Goal: Task Accomplishment & Management: Manage account settings

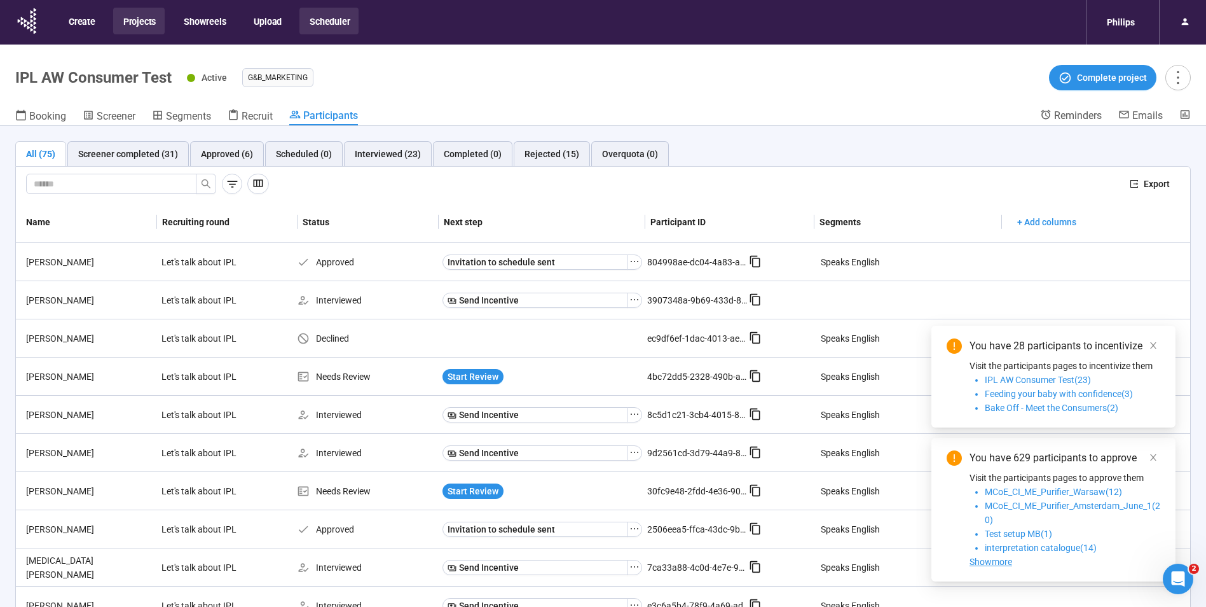
click at [138, 30] on button "Projects" at bounding box center [138, 21] width 51 height 27
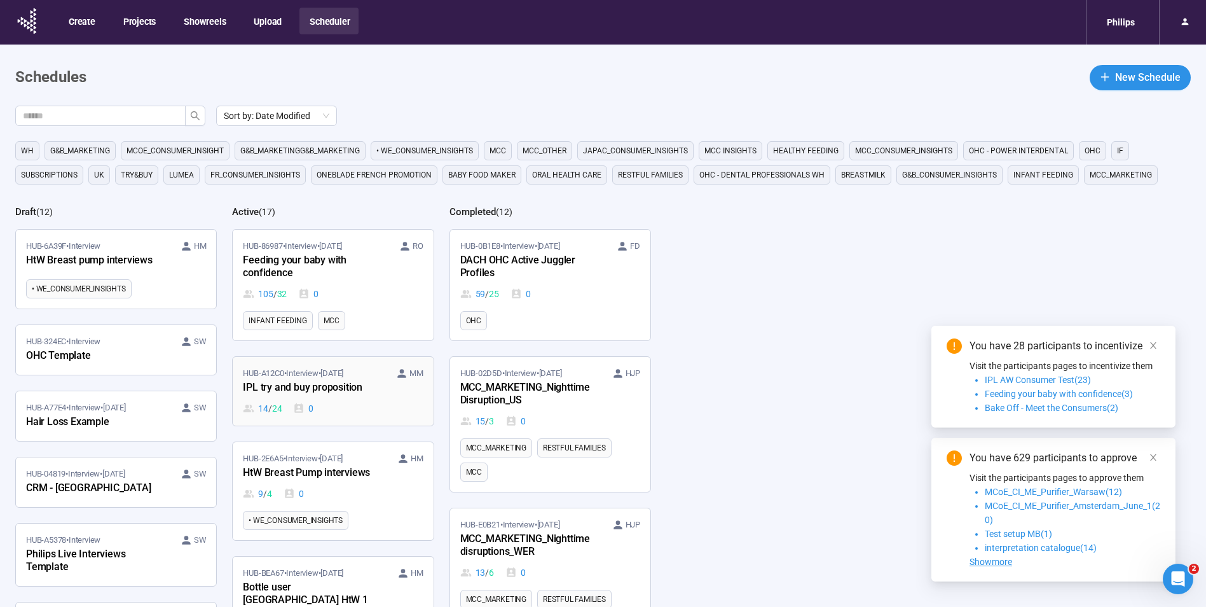
click at [383, 419] on link "HUB-A12C0 • Interview • [DATE] MM IPL try and buy proposition 14 / 24 0" at bounding box center [333, 391] width 200 height 69
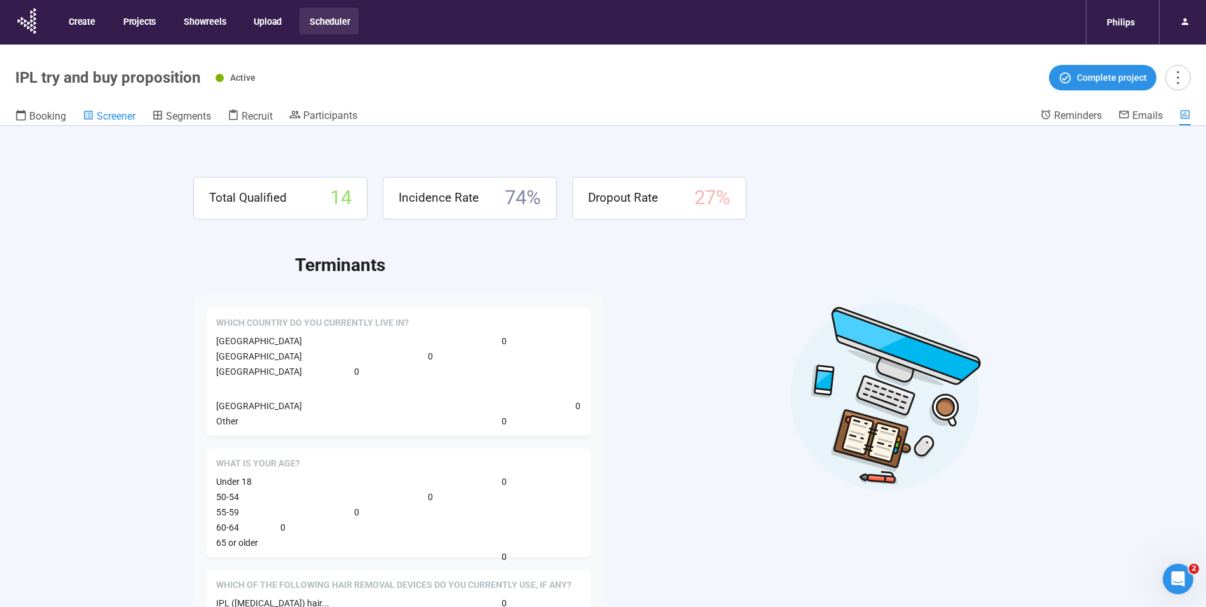
click at [112, 117] on span "Screener" at bounding box center [116, 116] width 39 height 12
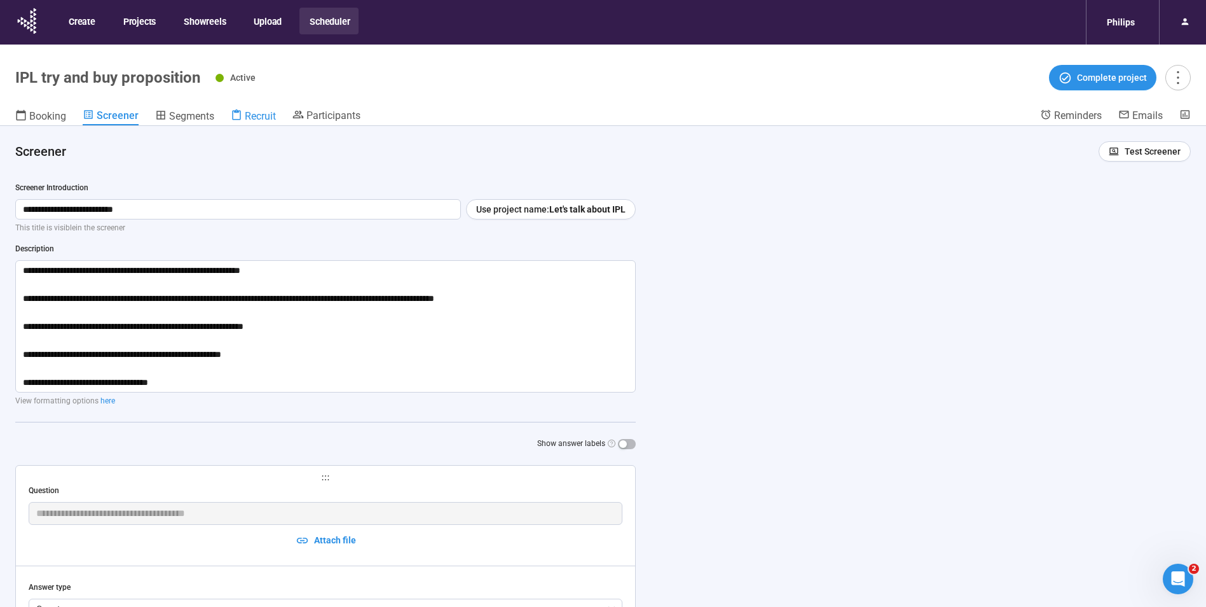
click at [240, 116] on icon at bounding box center [236, 114] width 11 height 11
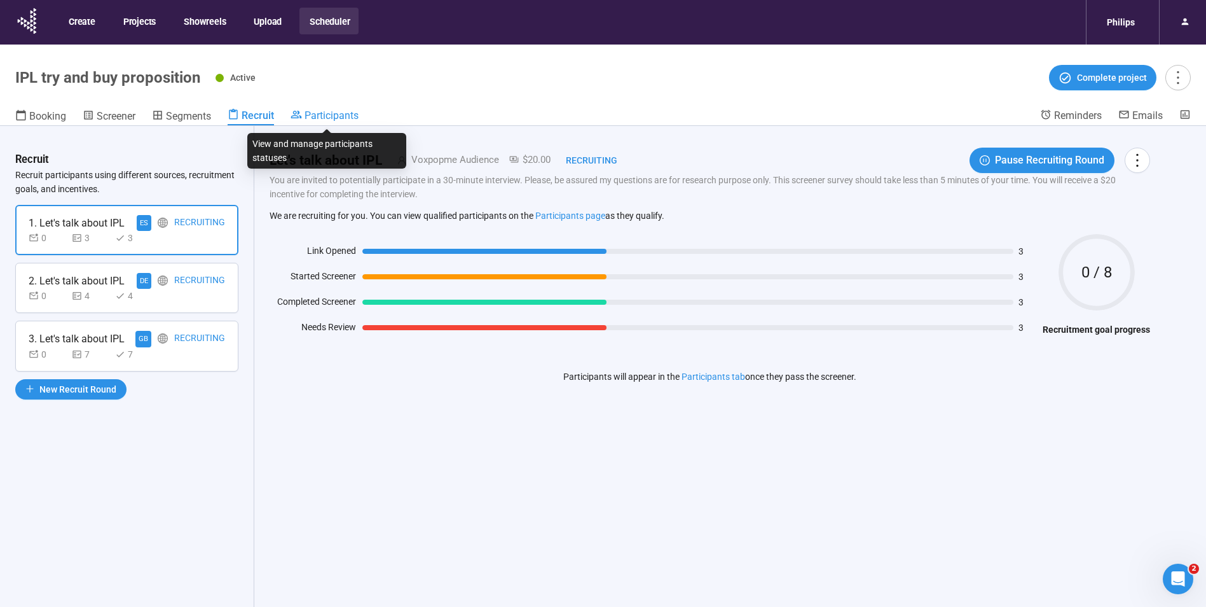
click at [316, 116] on span "Participants" at bounding box center [332, 115] width 54 height 12
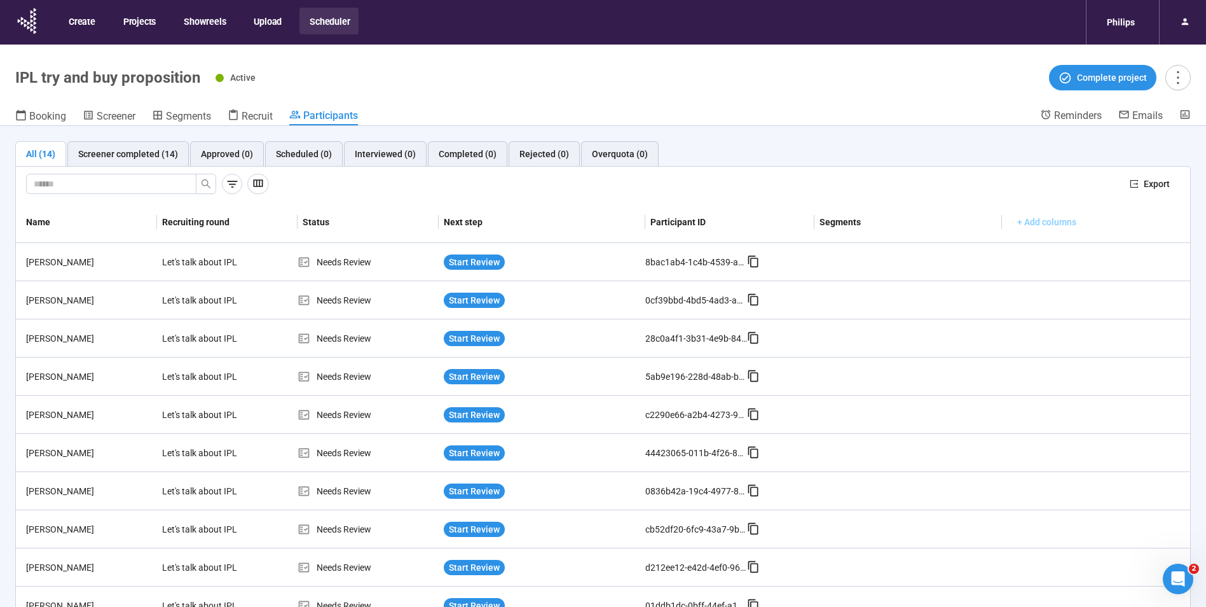
click at [1024, 230] on button "+ Add columns" at bounding box center [1046, 222] width 79 height 20
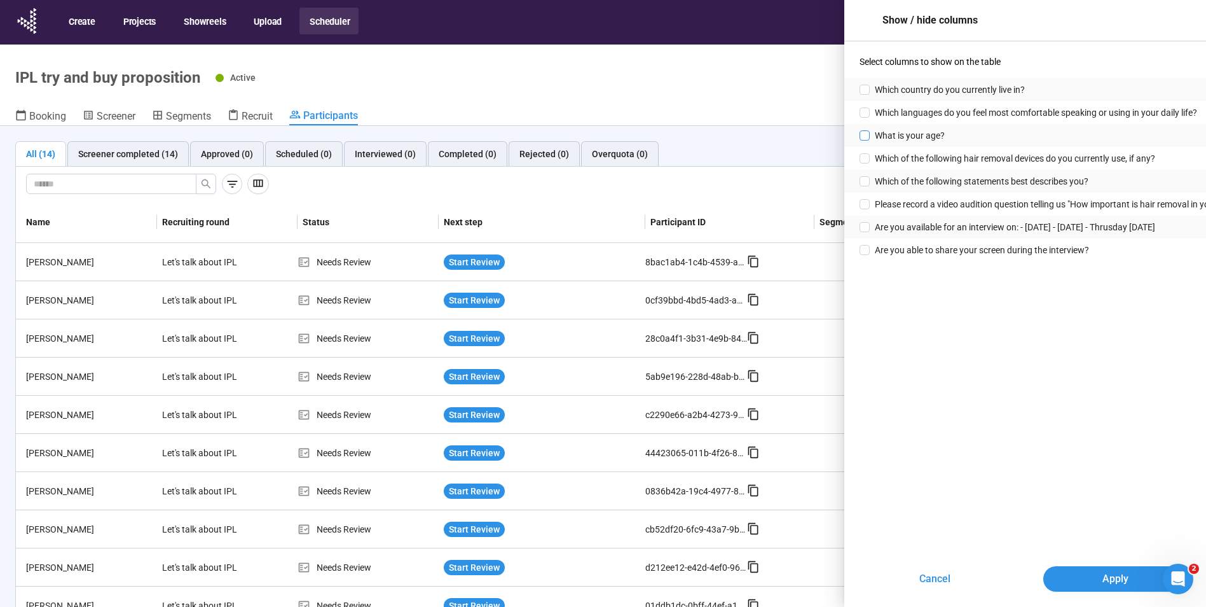
click at [893, 132] on span "What is your age?" at bounding box center [910, 135] width 70 height 14
click at [882, 86] on span "Which country do you currently live in?" at bounding box center [950, 90] width 150 height 14
click at [900, 109] on span "Which languages do you feel most comfortable speaking or using in your daily li…" at bounding box center [1036, 113] width 322 height 14
click at [1123, 583] on span "Apply" at bounding box center [1115, 578] width 26 height 16
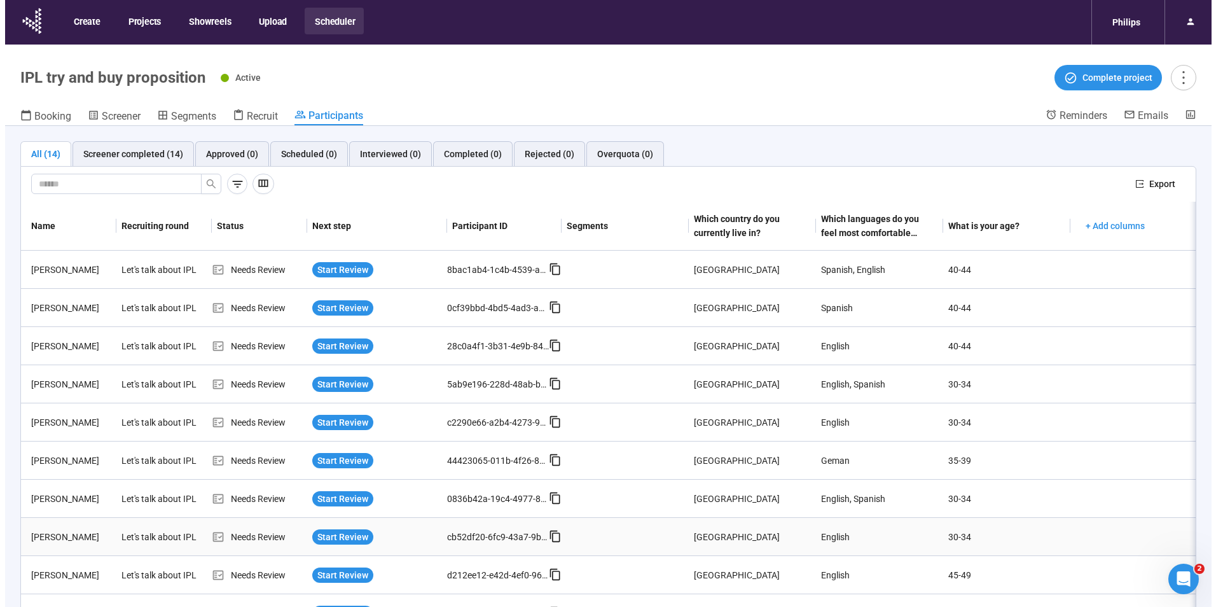
scroll to position [184, 0]
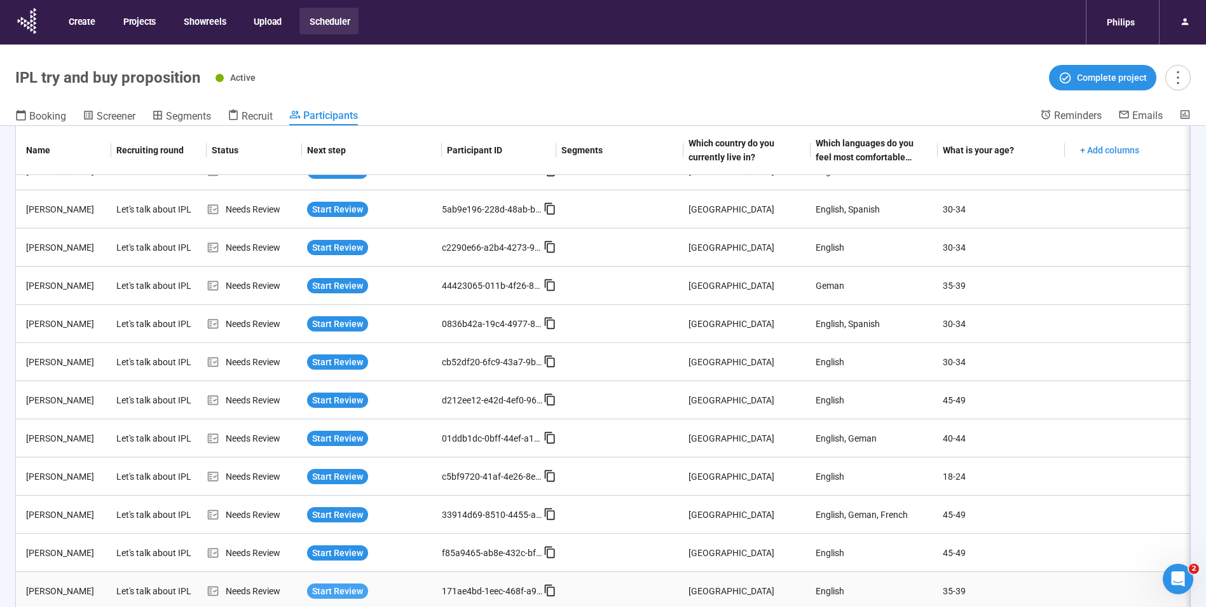
click at [333, 584] on span "Start Review" at bounding box center [337, 591] width 51 height 14
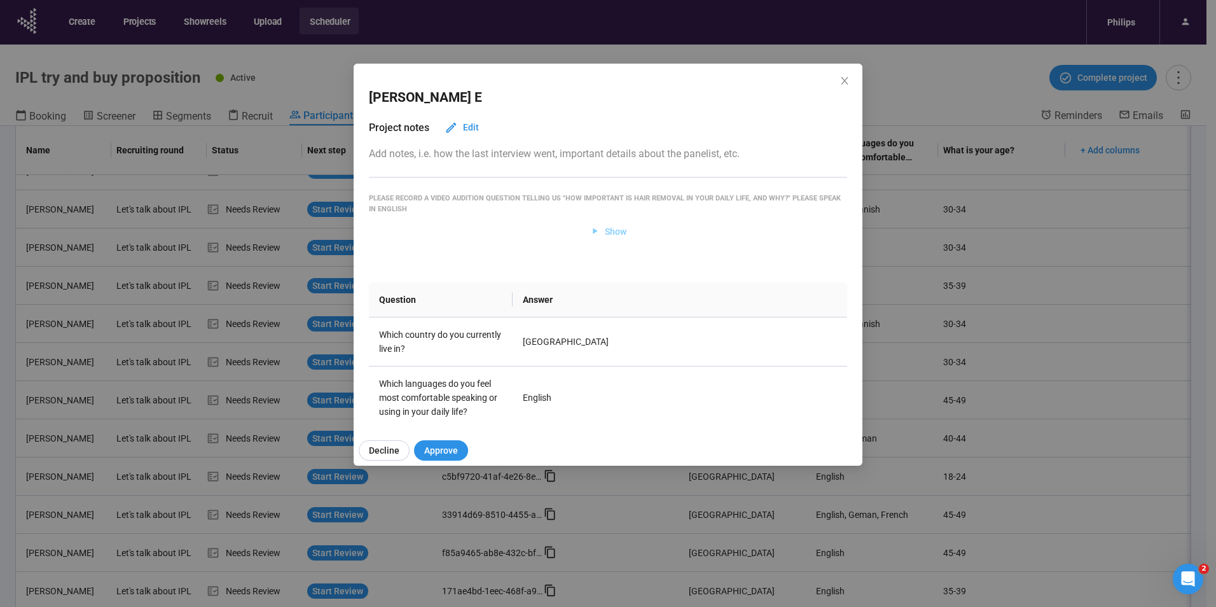
click at [589, 233] on icon "button" at bounding box center [594, 231] width 11 height 11
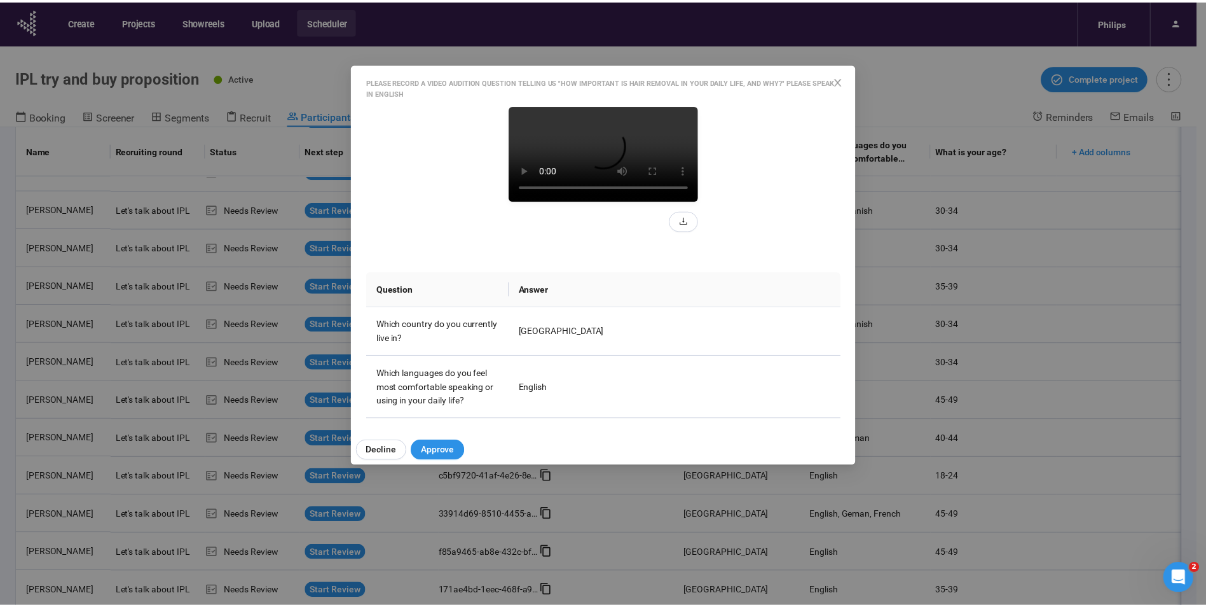
scroll to position [127, 0]
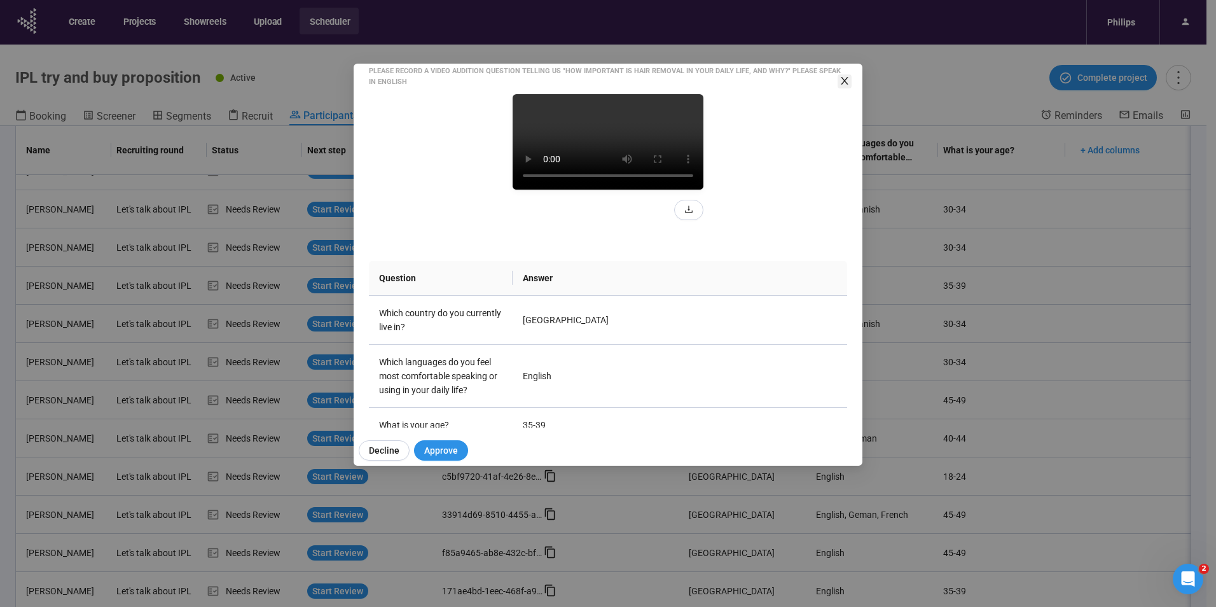
click at [842, 86] on span "Close" at bounding box center [844, 81] width 14 height 14
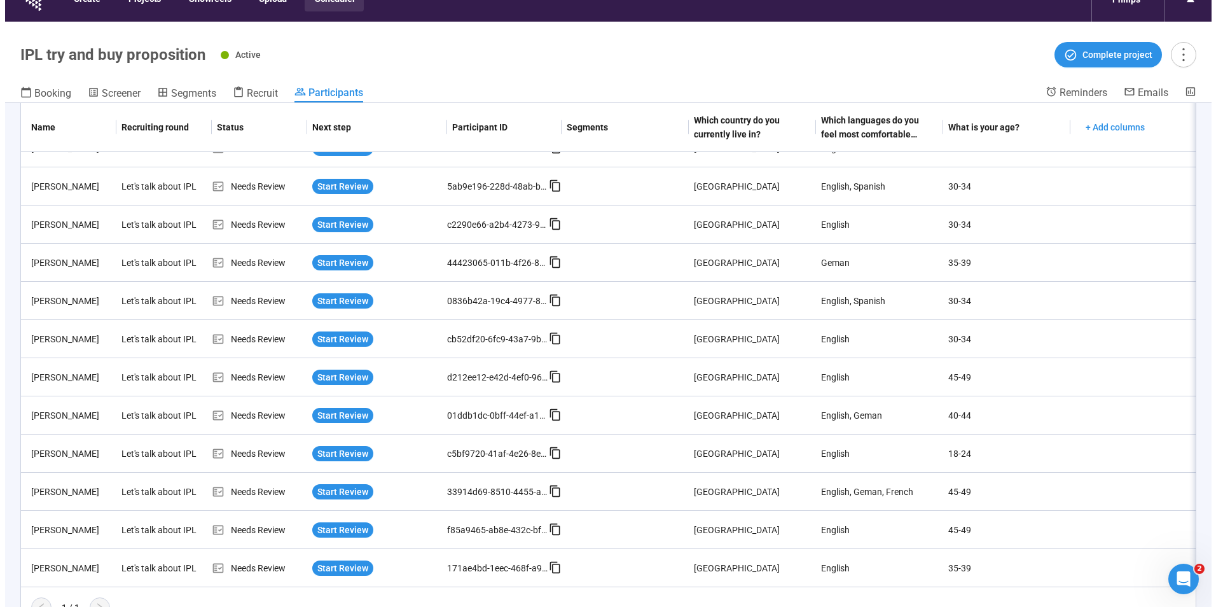
scroll to position [45, 0]
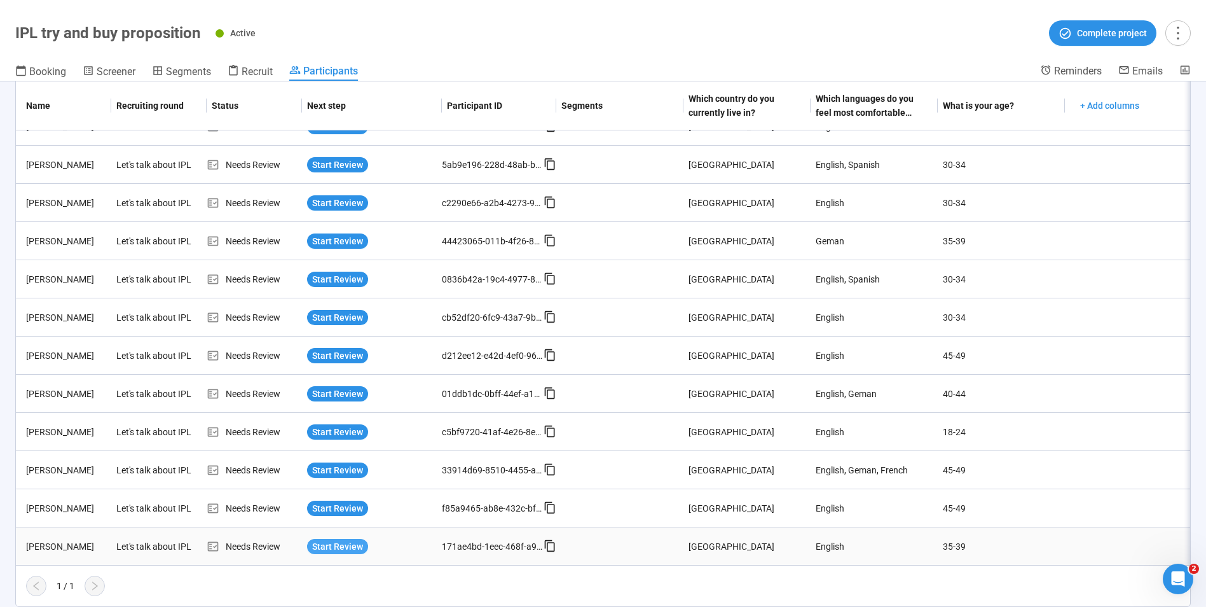
click at [317, 549] on span "Start Review" at bounding box center [337, 546] width 51 height 14
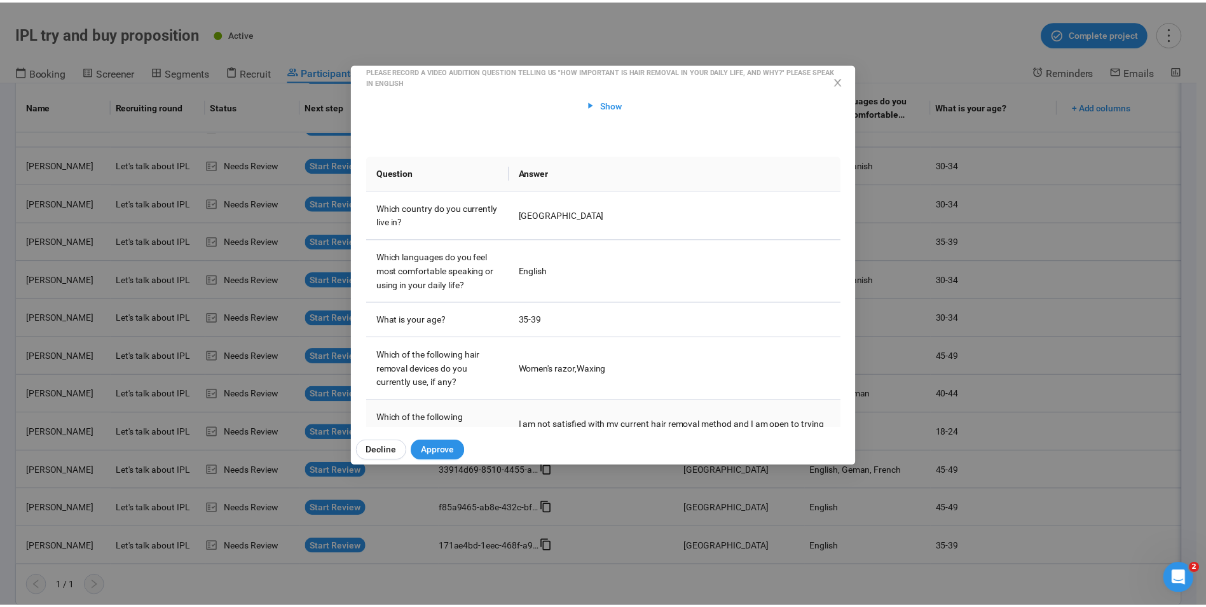
scroll to position [254, 0]
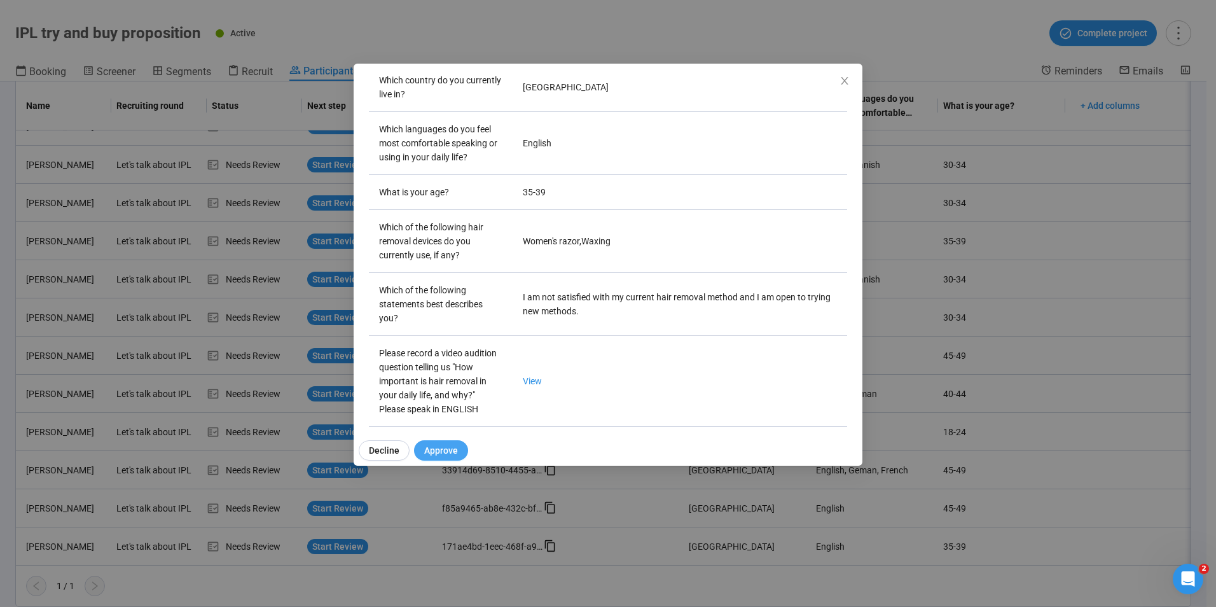
click at [432, 446] on span "Approve" at bounding box center [441, 450] width 34 height 14
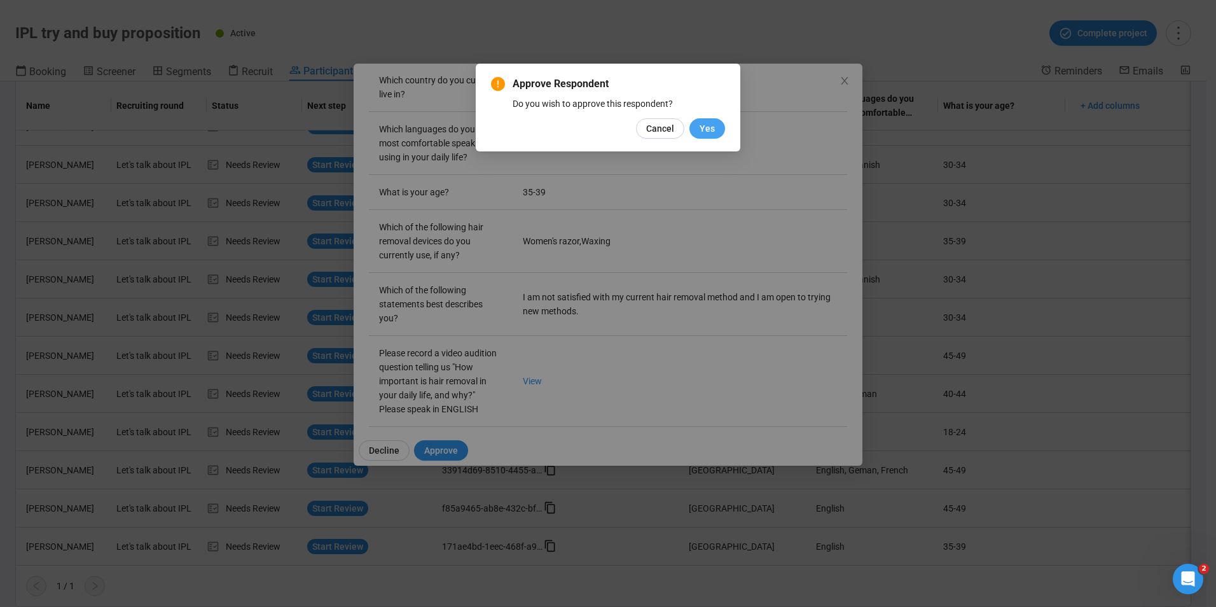
click at [711, 132] on span "Yes" at bounding box center [706, 128] width 15 height 14
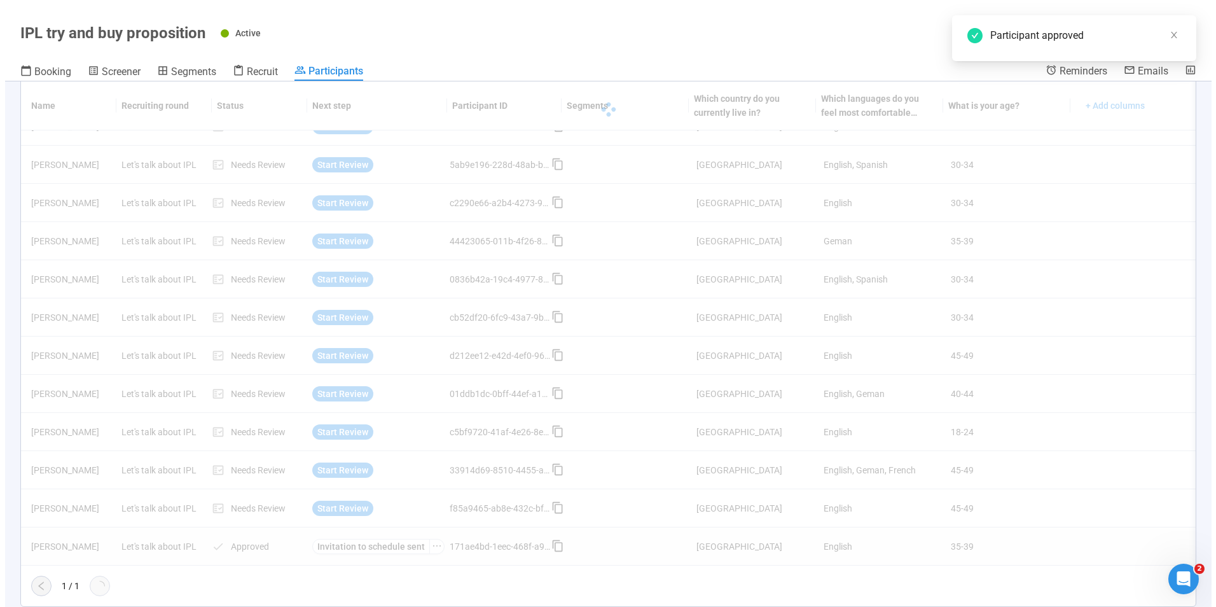
scroll to position [184, 0]
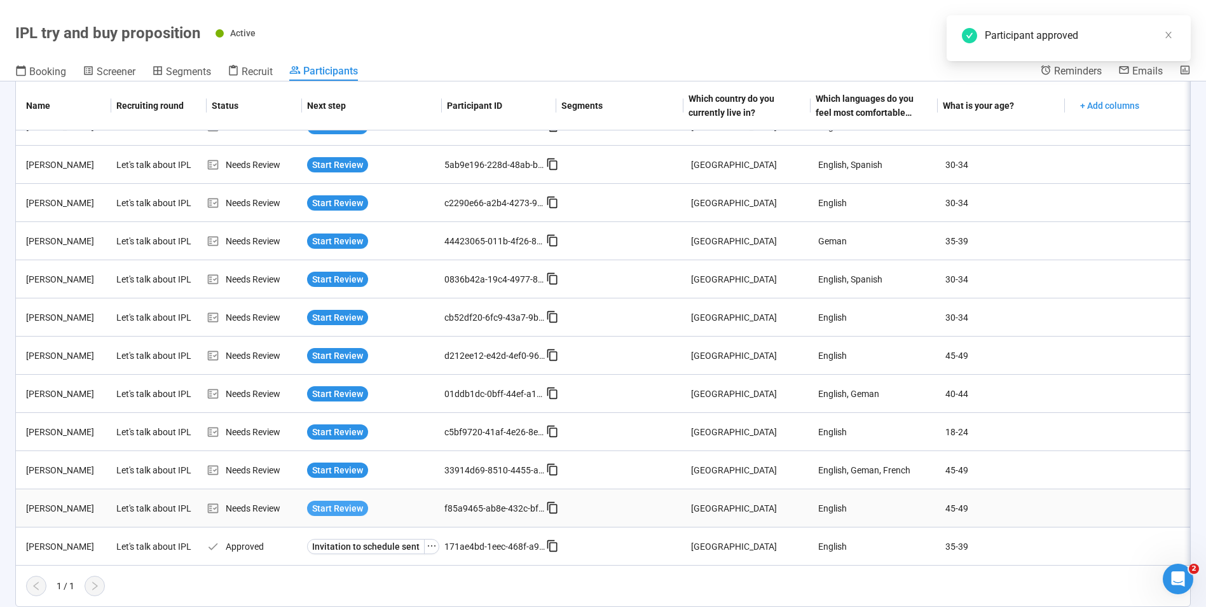
click at [333, 502] on span "Start Review" at bounding box center [337, 508] width 51 height 14
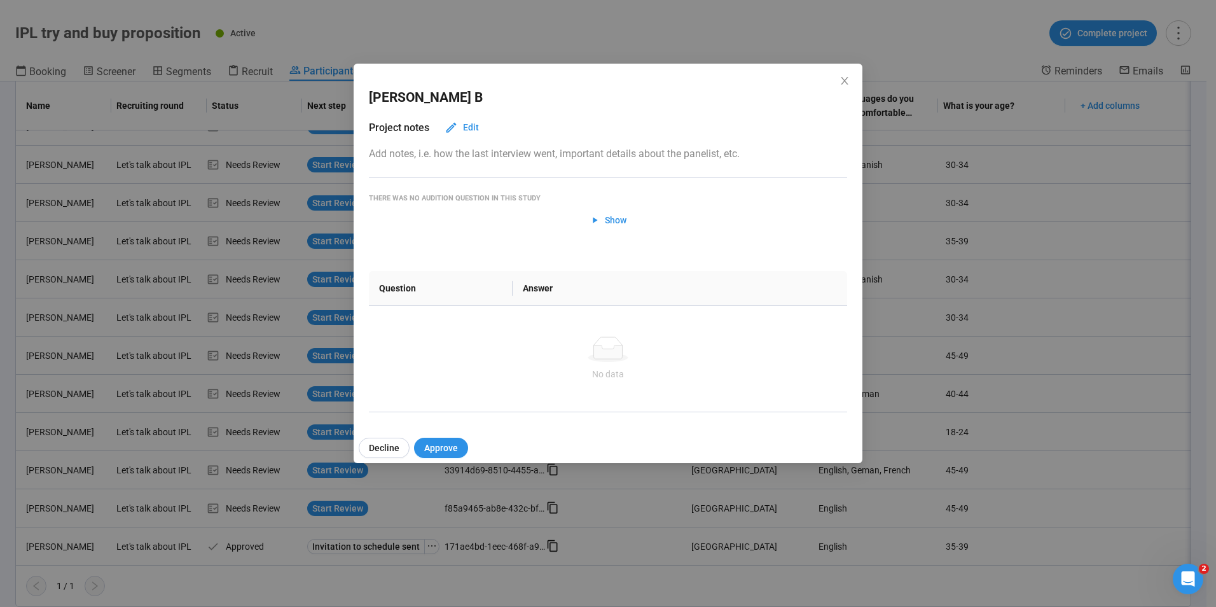
drag, startPoint x: 603, startPoint y: 220, endPoint x: 617, endPoint y: 296, distance: 77.1
click at [603, 224] on span "Show" at bounding box center [608, 220] width 38 height 14
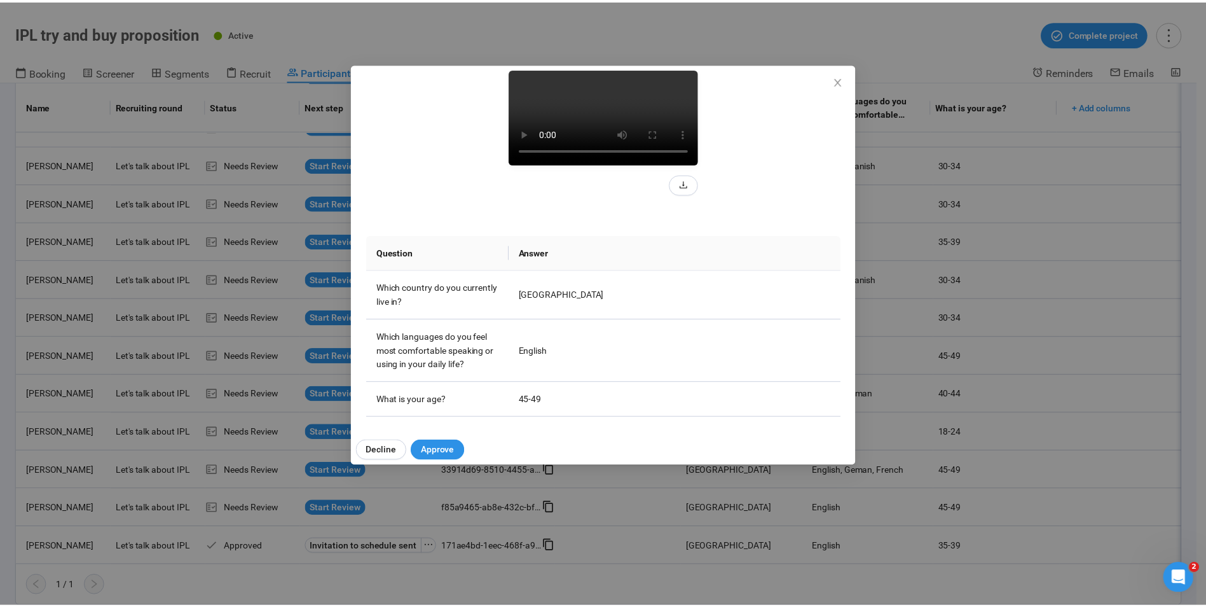
scroll to position [10, 0]
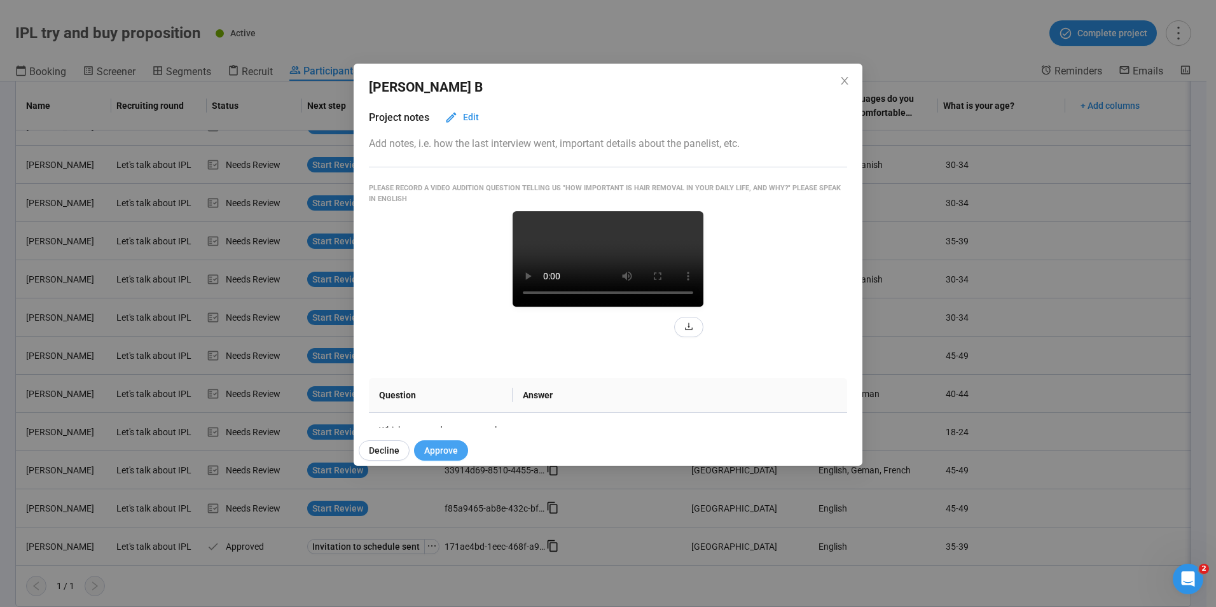
click at [446, 456] on span "Approve" at bounding box center [441, 450] width 34 height 14
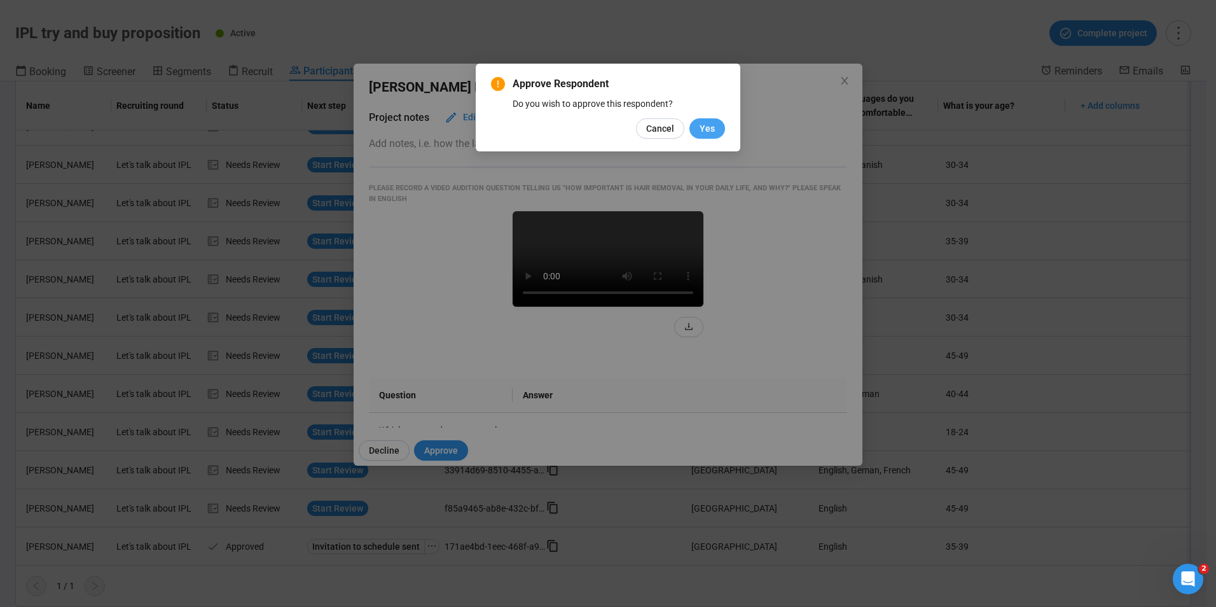
click at [710, 130] on span "Yes" at bounding box center [706, 128] width 15 height 14
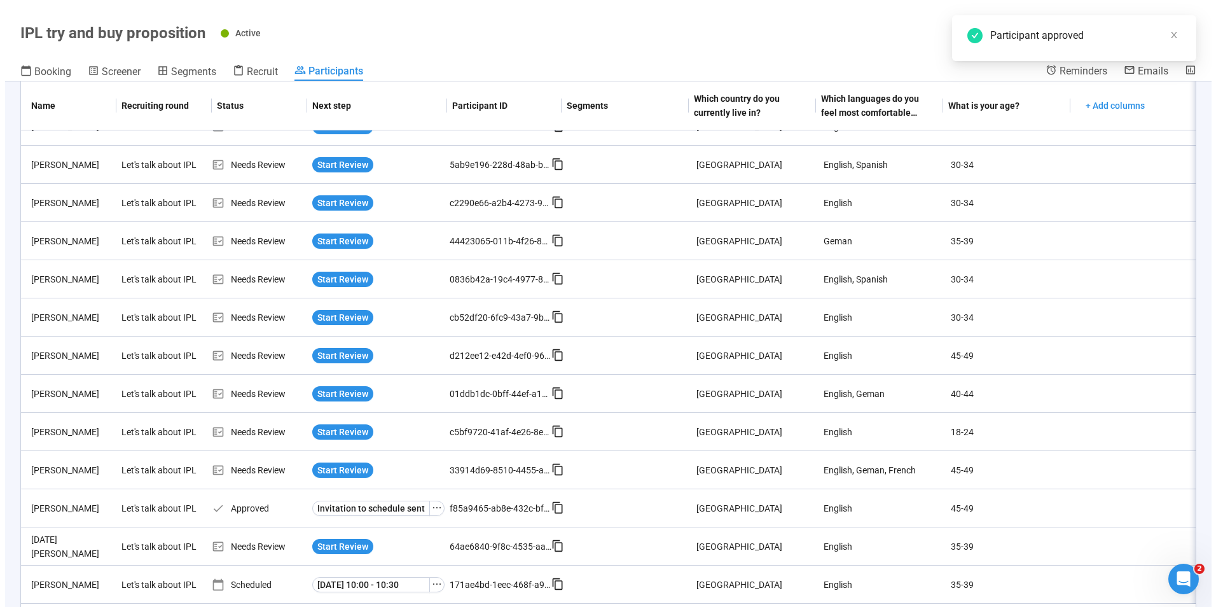
scroll to position [184, 0]
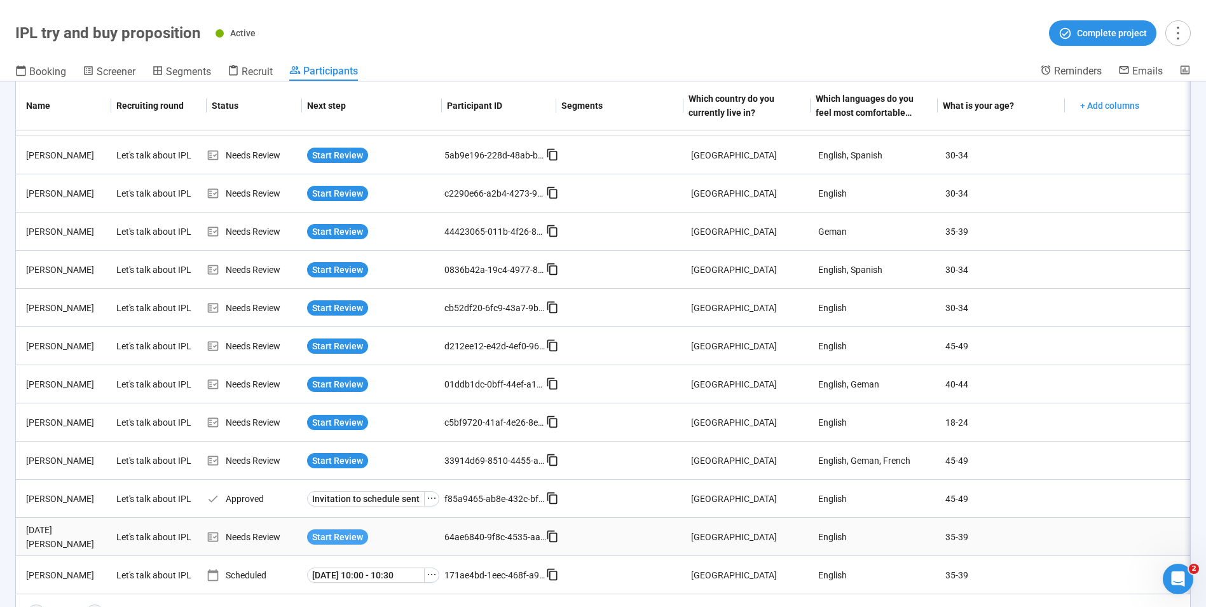
click at [336, 538] on span "Start Review" at bounding box center [337, 537] width 51 height 14
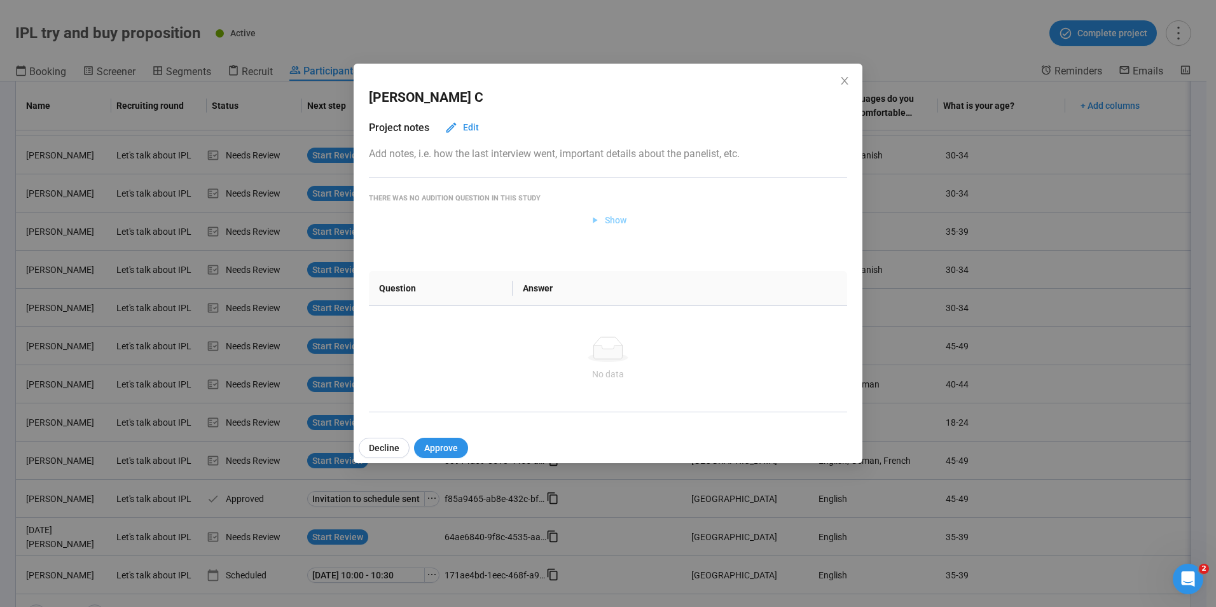
click at [610, 216] on span "Show" at bounding box center [616, 220] width 22 height 14
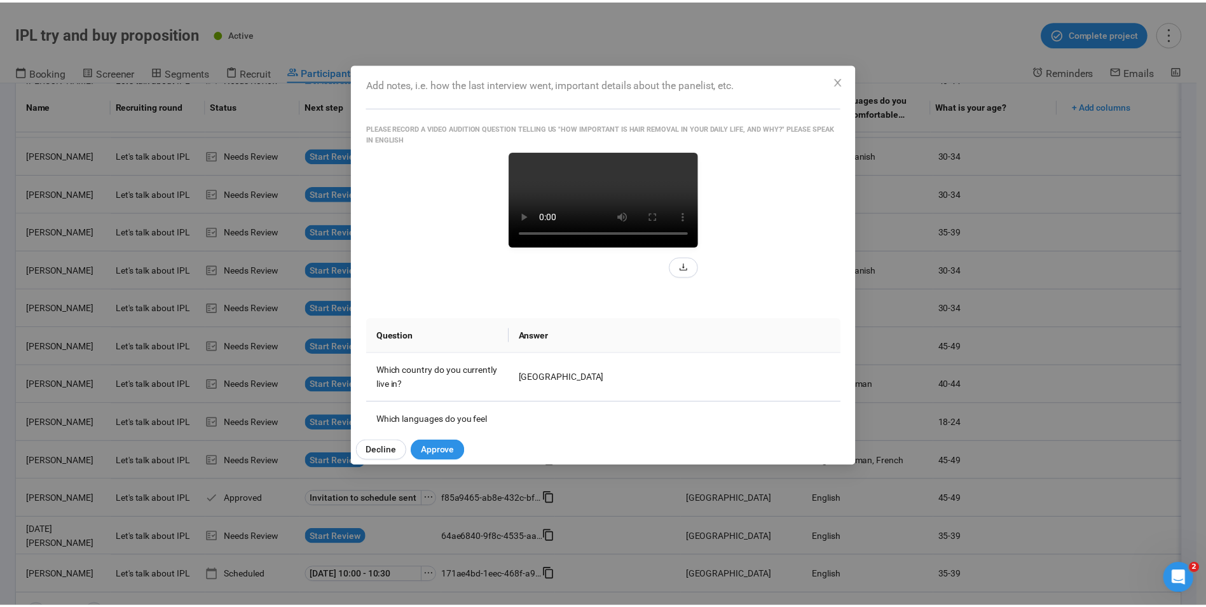
scroll to position [127, 0]
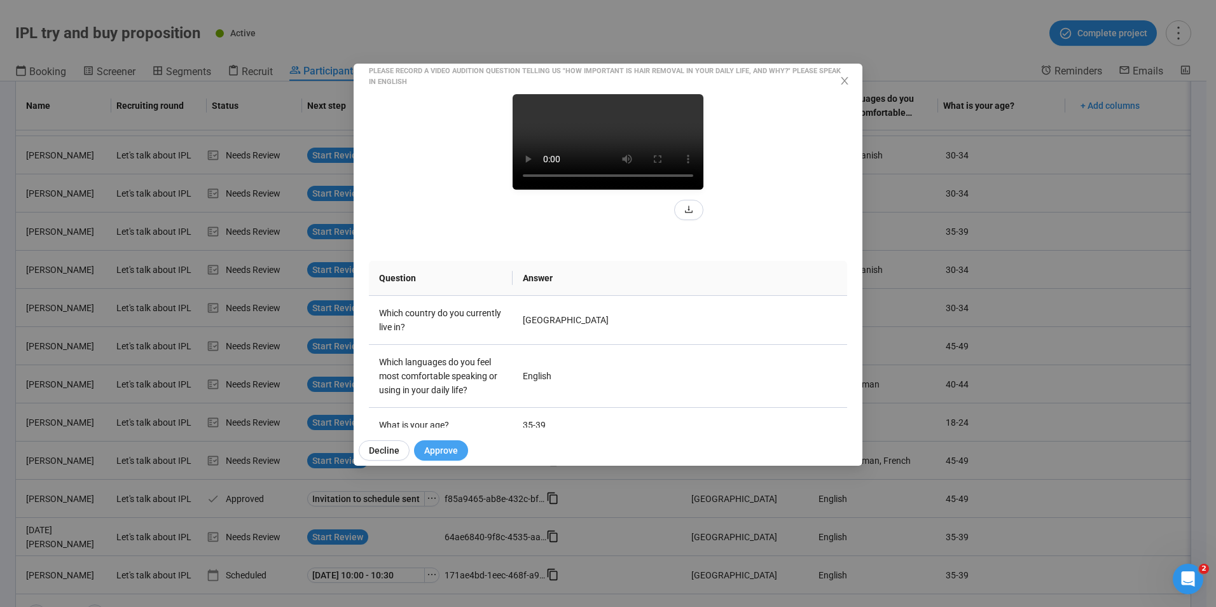
click at [452, 456] on span "Approve" at bounding box center [441, 450] width 34 height 14
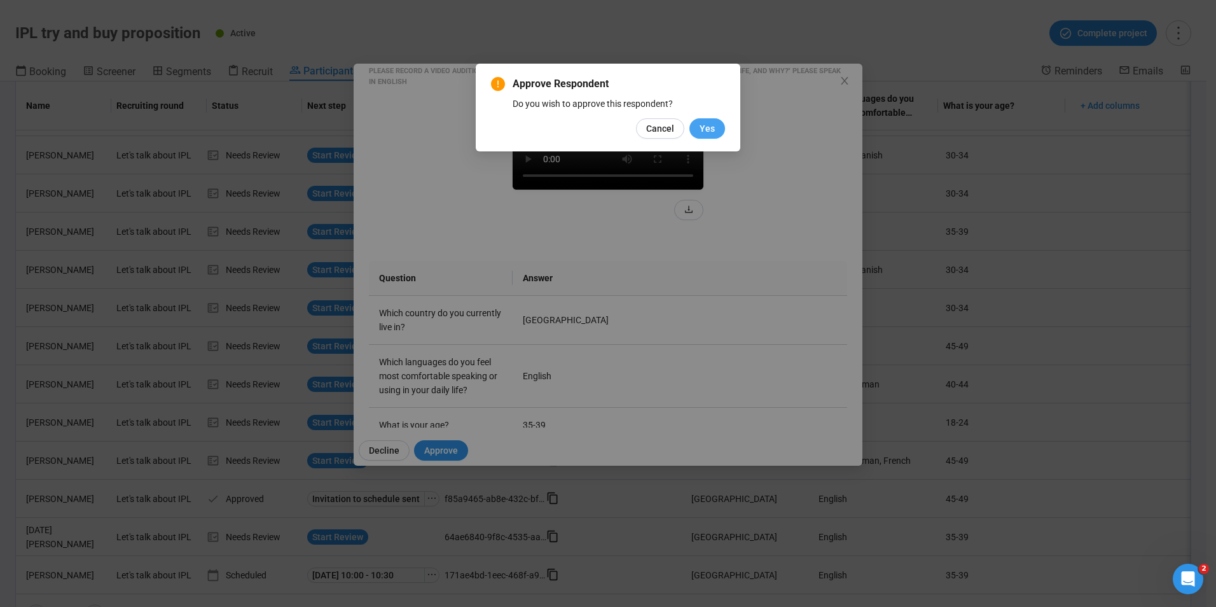
click at [697, 134] on button "Yes" at bounding box center [707, 128] width 36 height 20
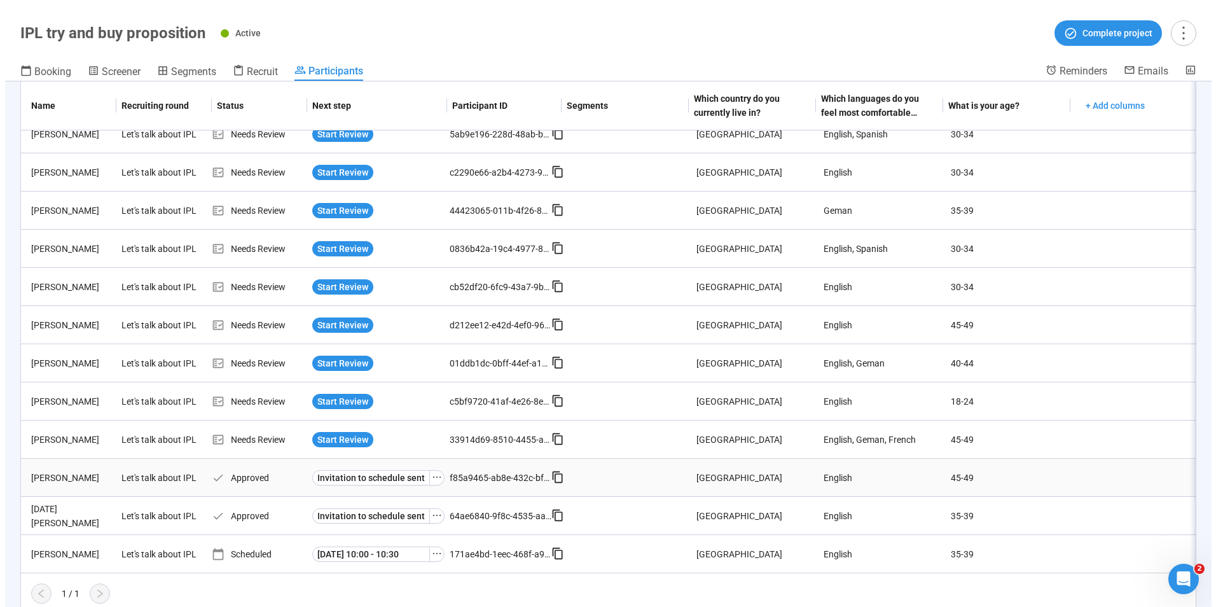
scroll to position [223, 0]
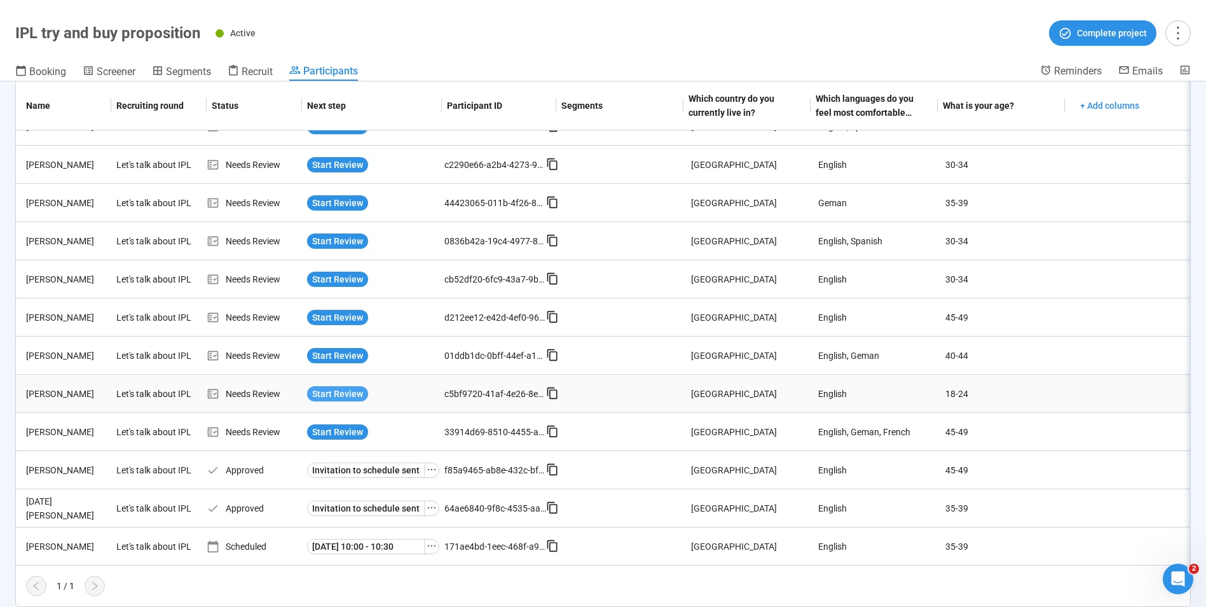
click at [343, 387] on span "Start Review" at bounding box center [337, 394] width 51 height 14
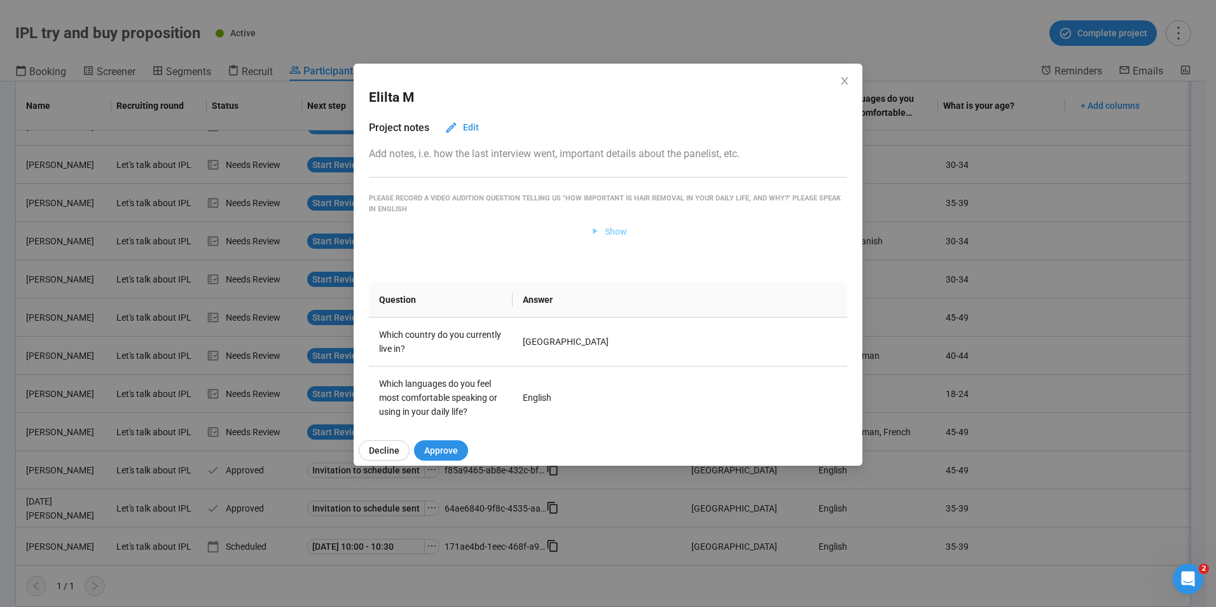
click at [618, 226] on span "Show" at bounding box center [616, 231] width 22 height 14
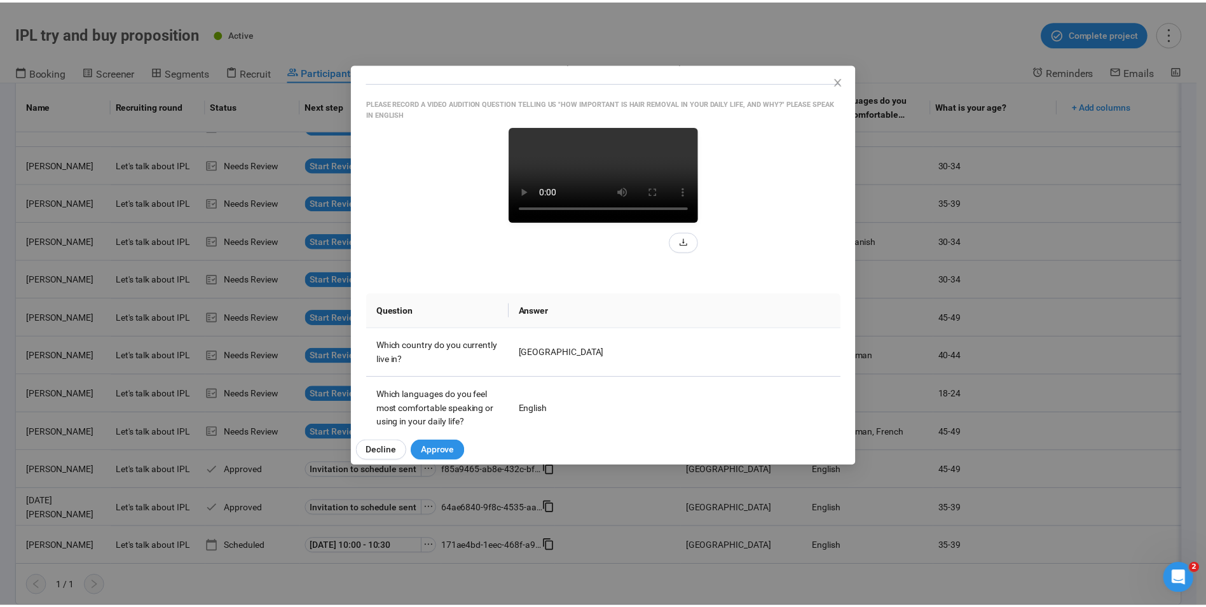
scroll to position [64, 0]
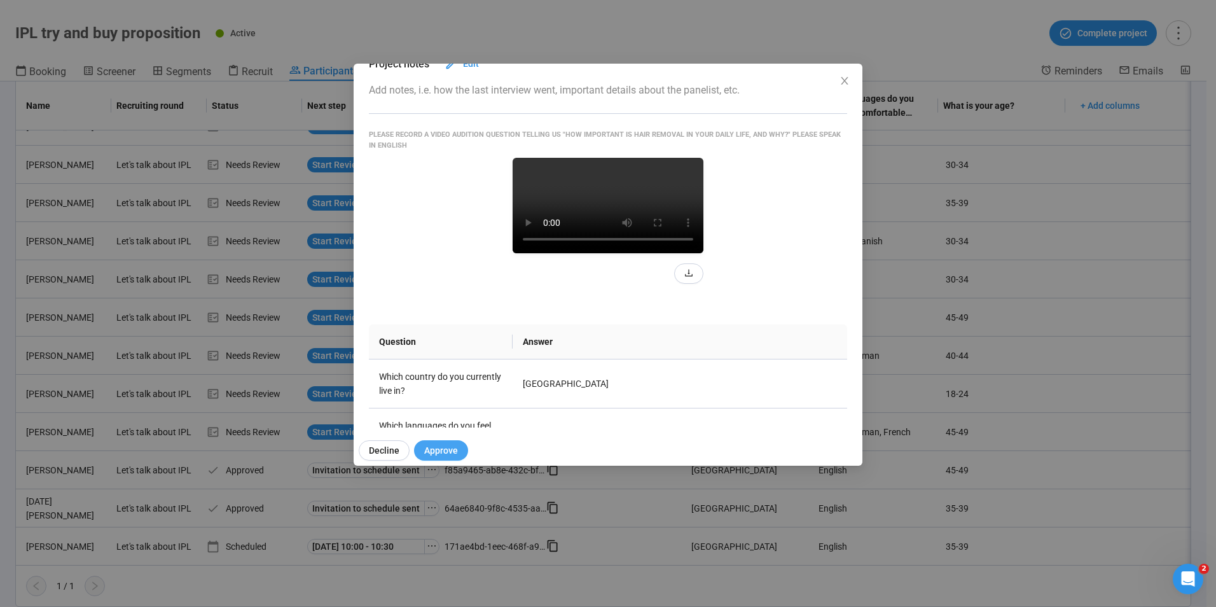
click at [443, 448] on span "Approve" at bounding box center [441, 450] width 34 height 14
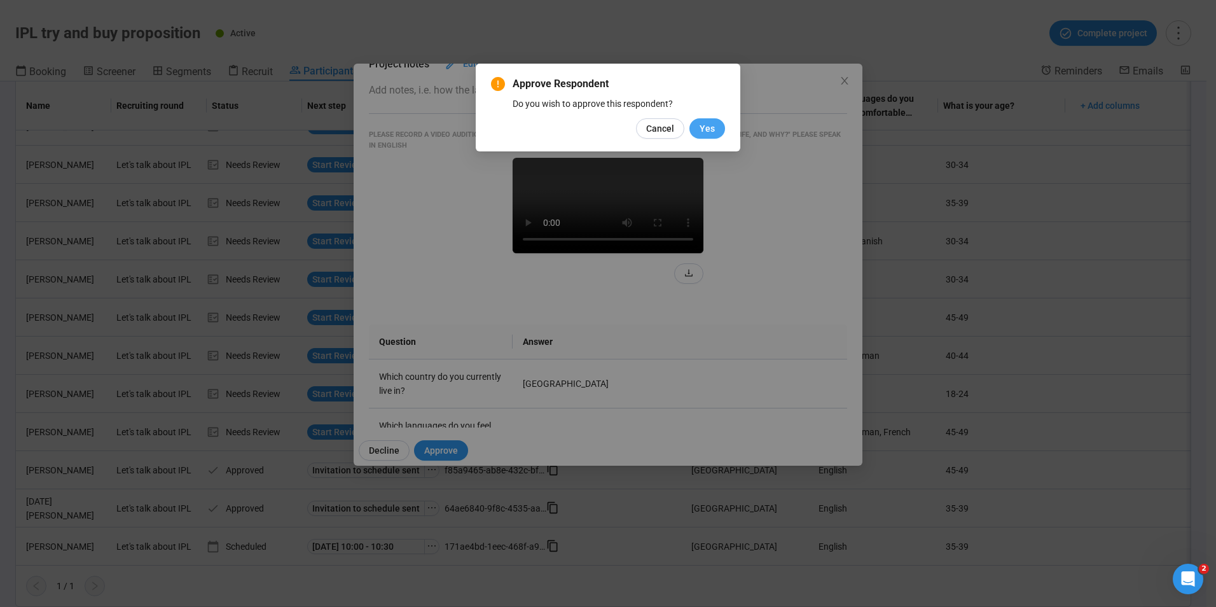
click at [708, 127] on span "Yes" at bounding box center [706, 128] width 15 height 14
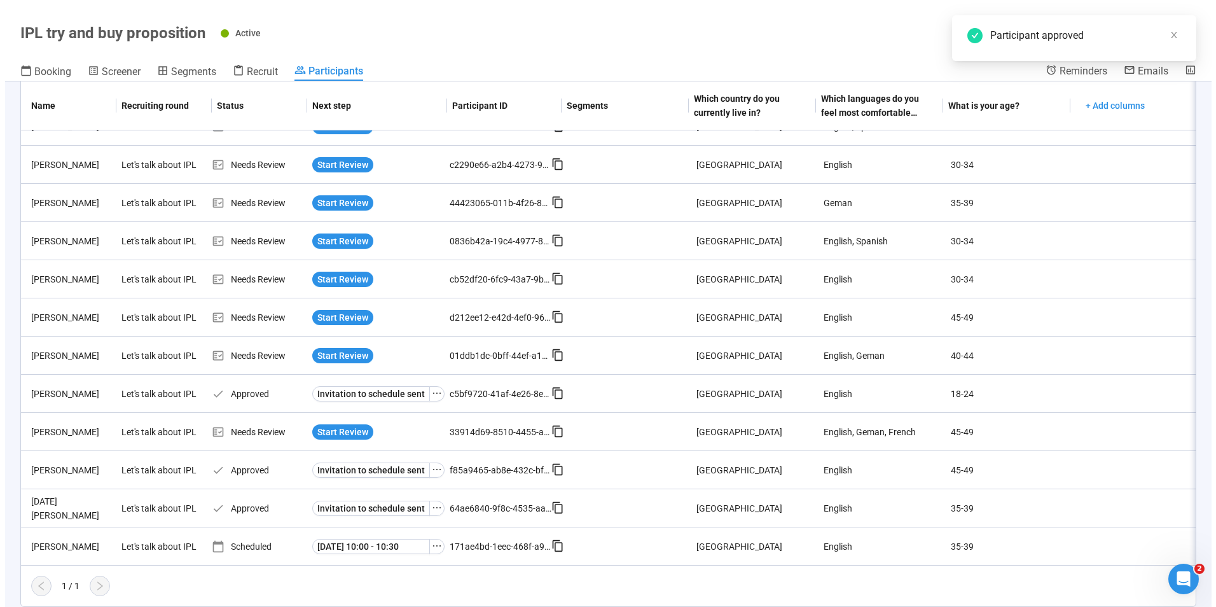
scroll to position [223, 0]
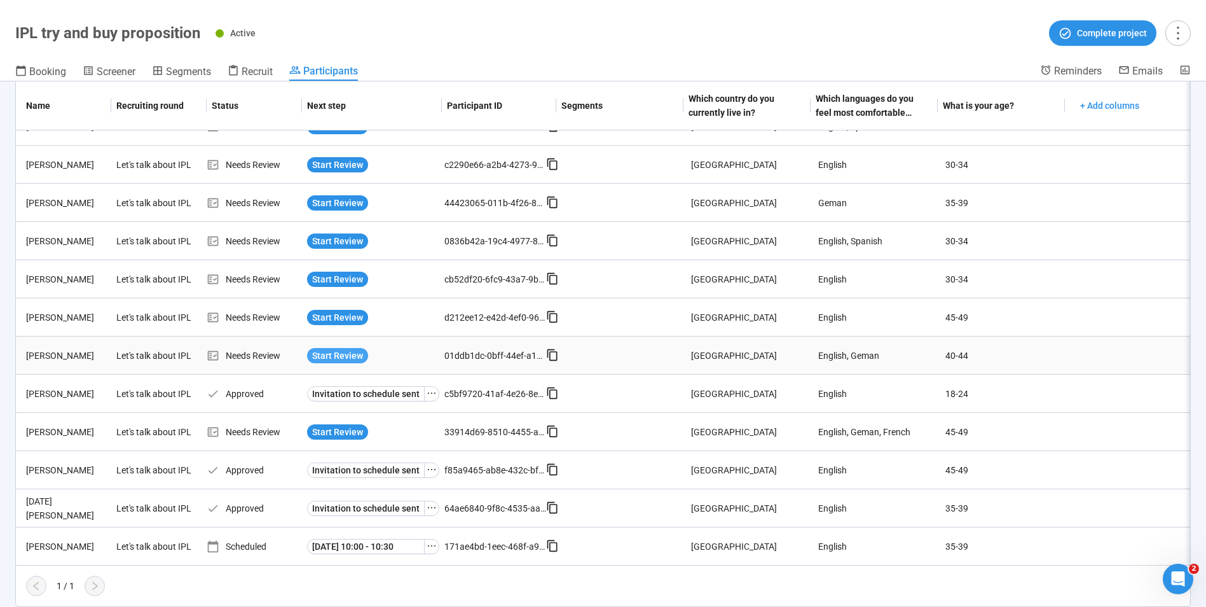
click at [332, 348] on span "Start Review" at bounding box center [337, 355] width 51 height 14
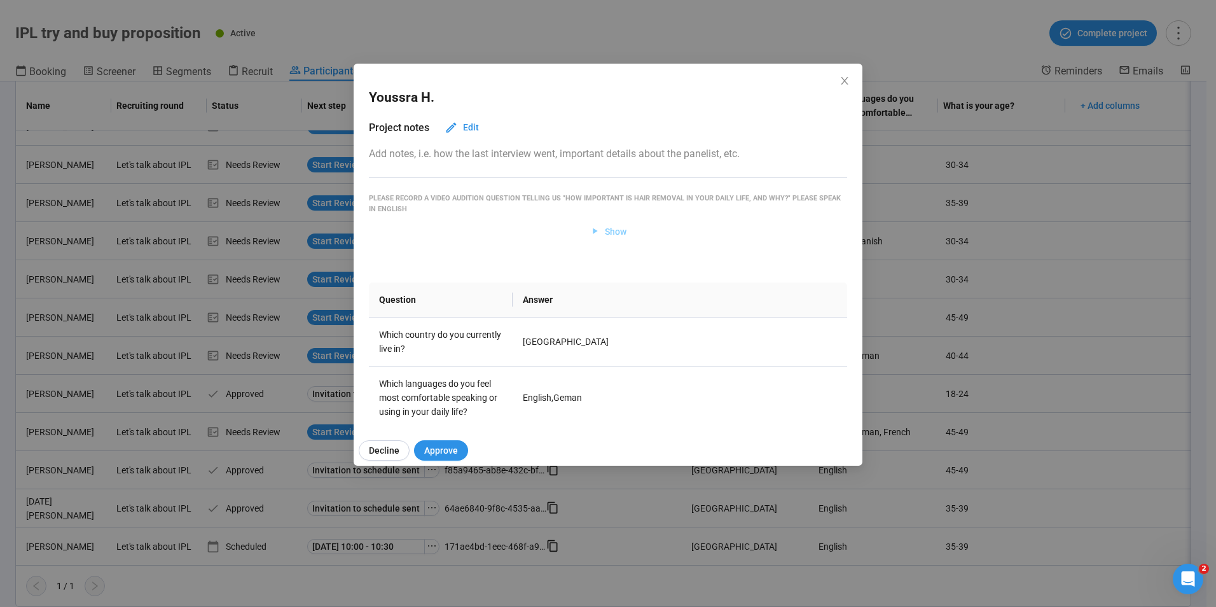
click at [599, 232] on span "Show" at bounding box center [608, 231] width 38 height 14
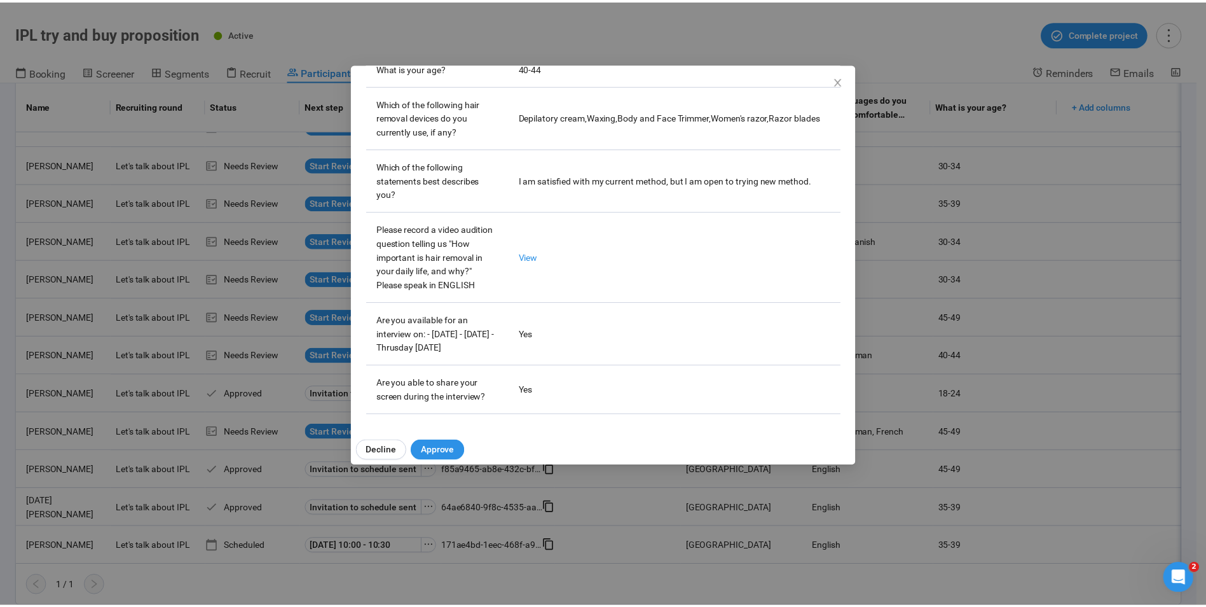
scroll to position [699, 0]
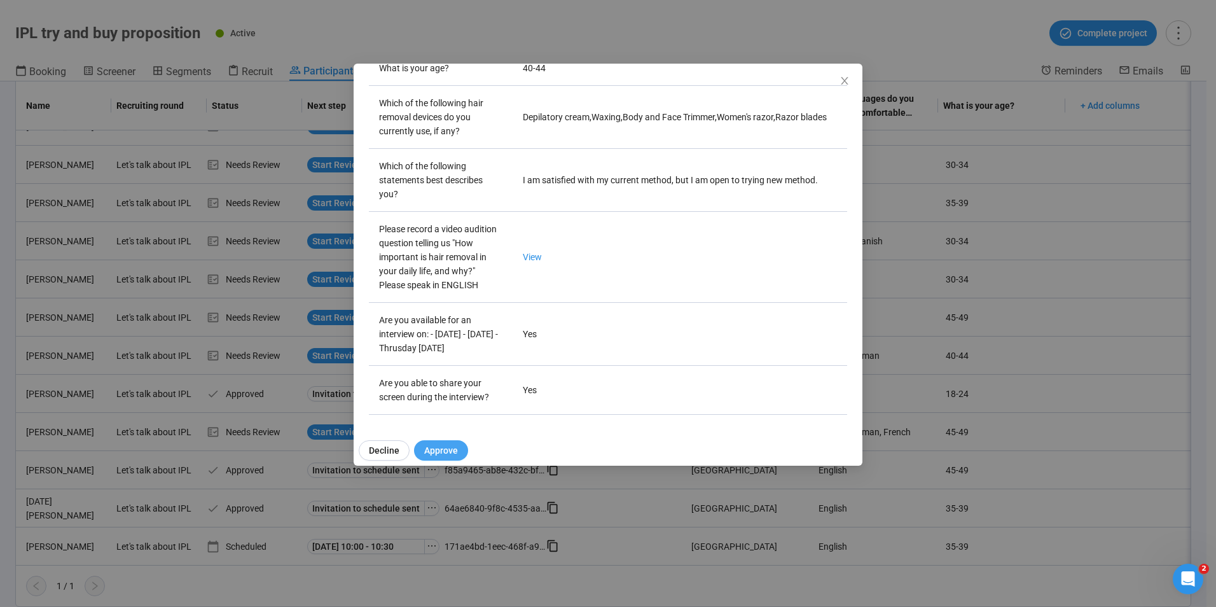
click at [460, 443] on button "Approve" at bounding box center [441, 450] width 54 height 20
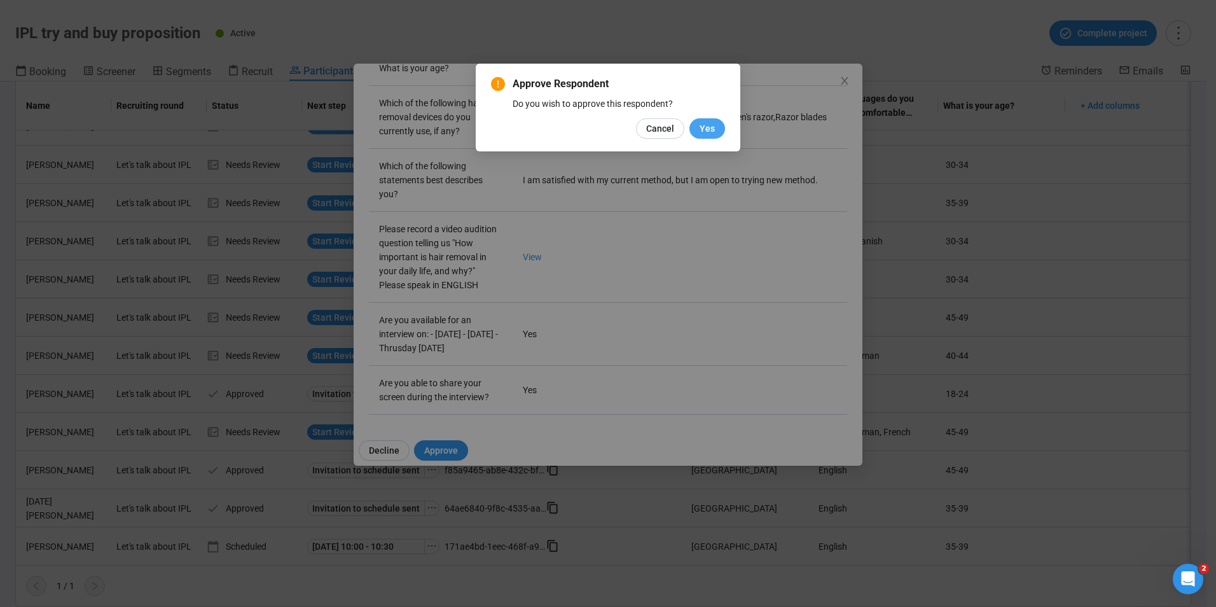
click at [695, 126] on button "Yes" at bounding box center [707, 128] width 36 height 20
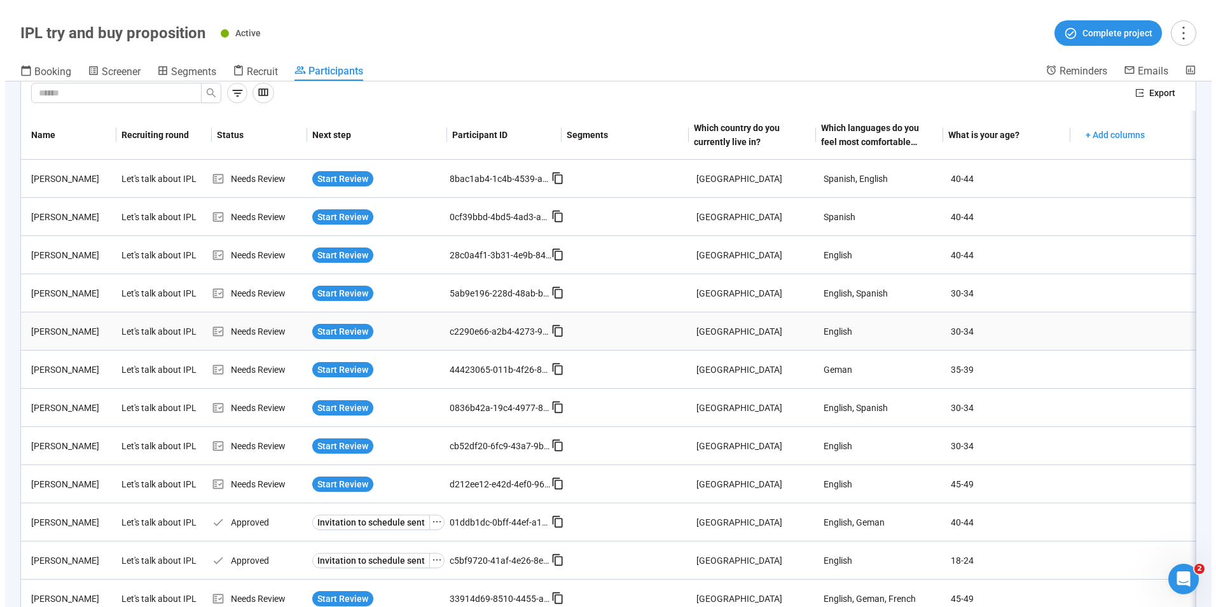
scroll to position [32, 0]
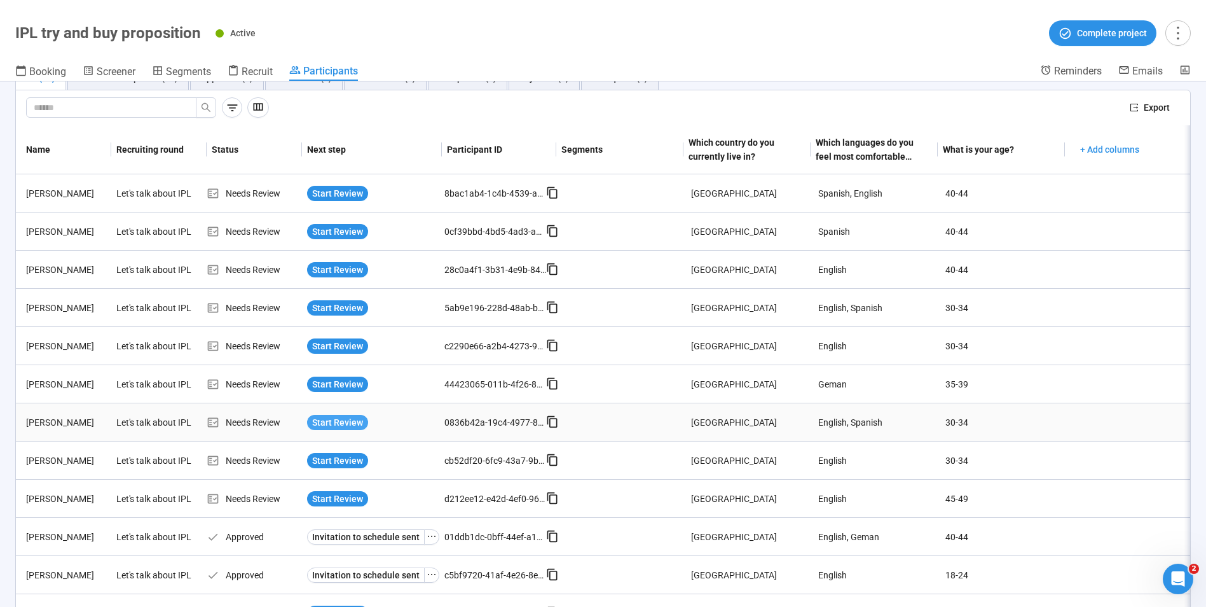
click at [338, 425] on span "Start Review" at bounding box center [337, 422] width 51 height 14
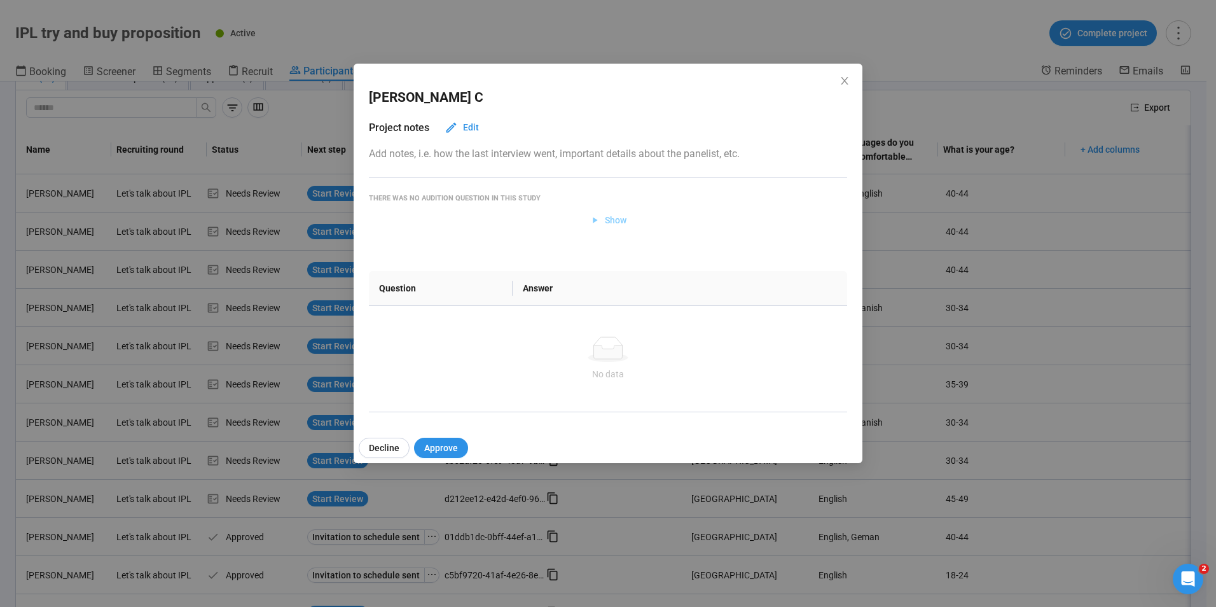
click at [607, 220] on span "Show" at bounding box center [616, 220] width 22 height 14
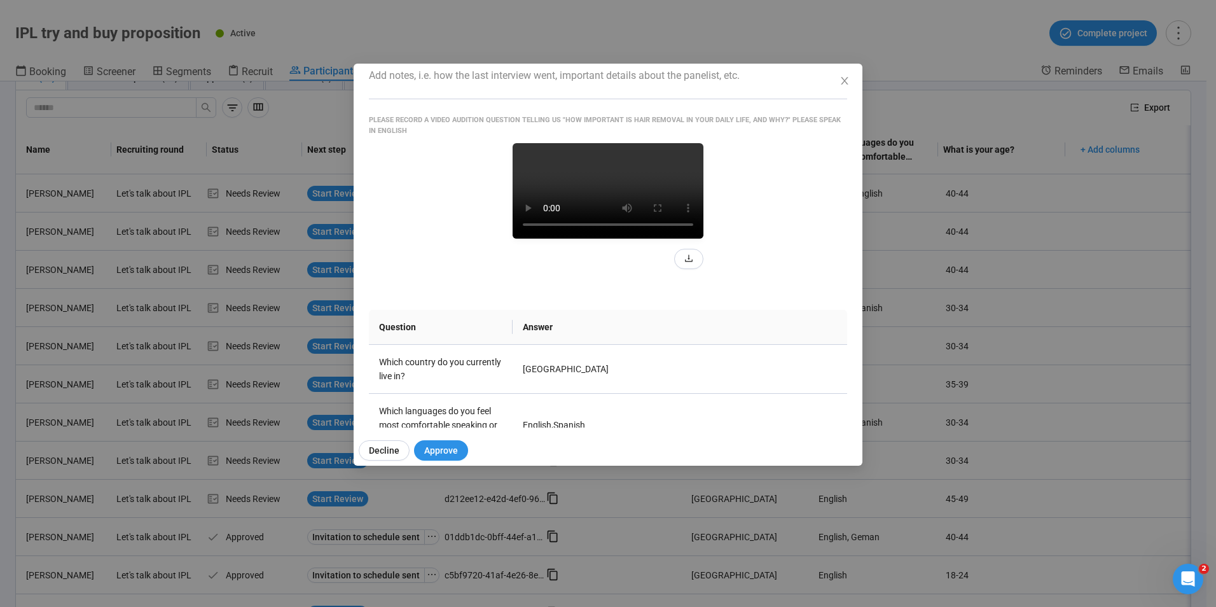
scroll to position [74, 0]
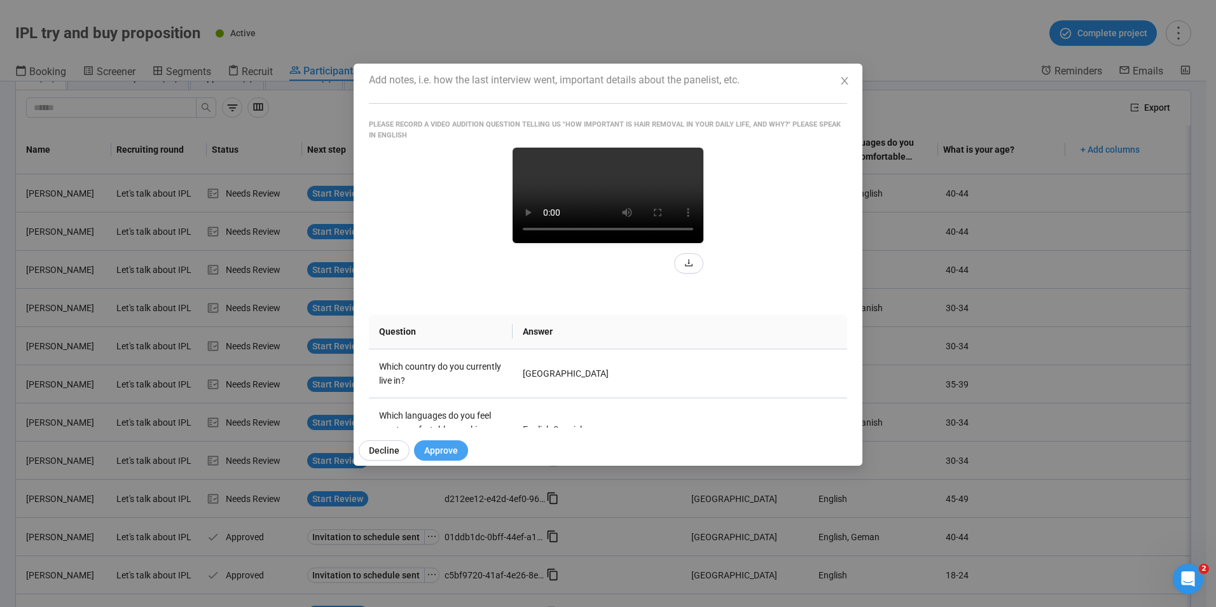
click at [449, 445] on span "Approve" at bounding box center [441, 450] width 34 height 14
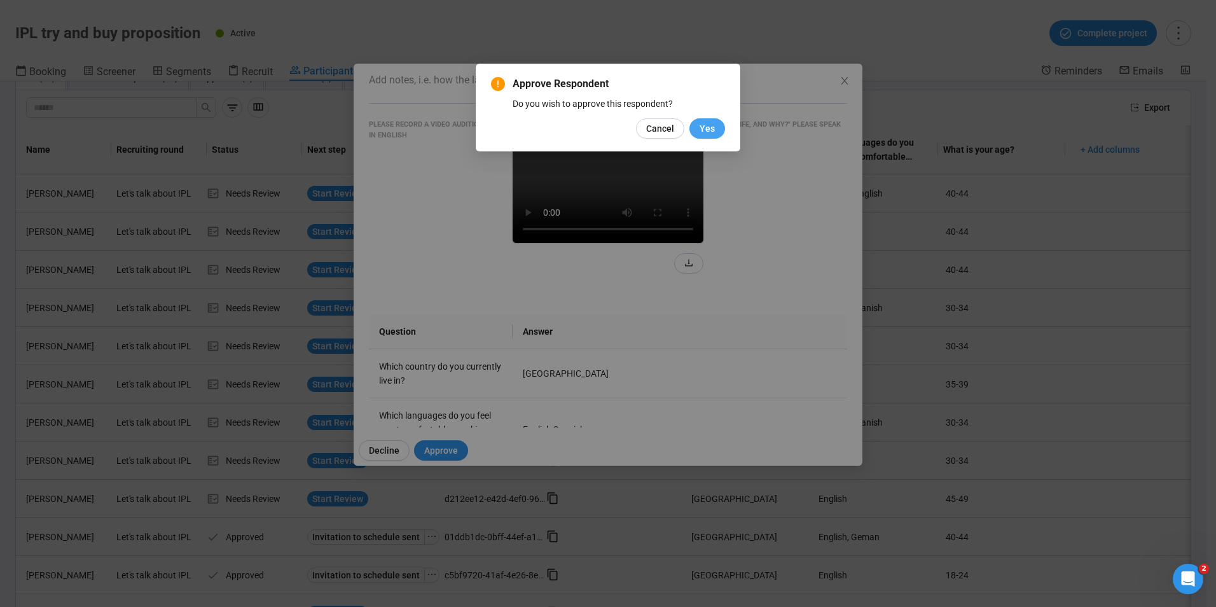
click at [715, 127] on button "Yes" at bounding box center [707, 128] width 36 height 20
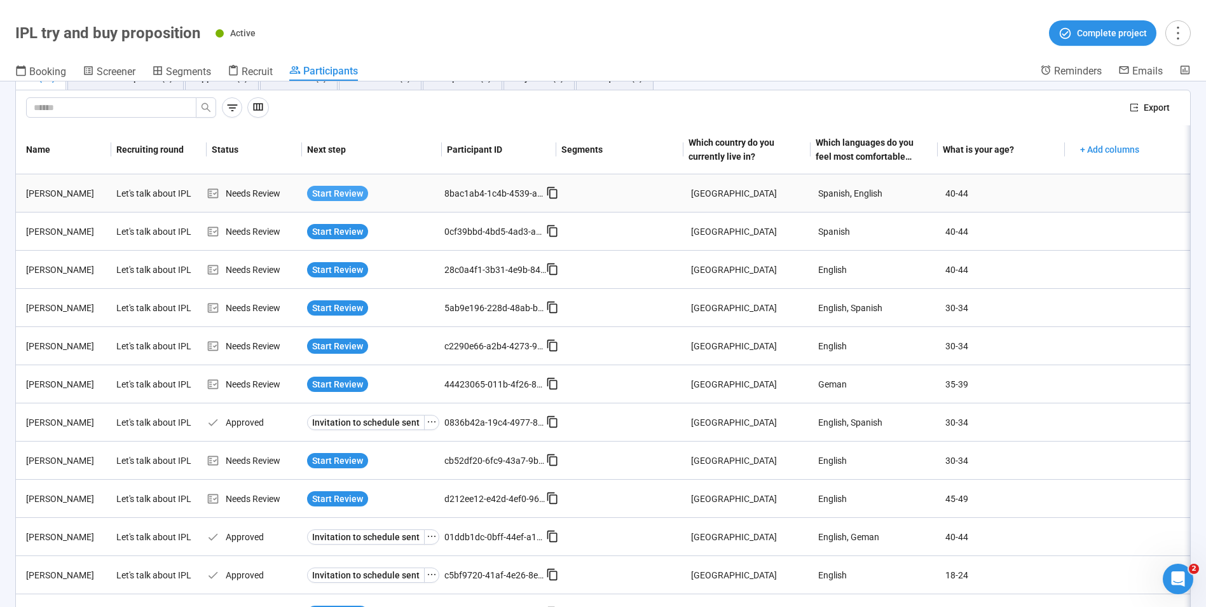
click at [362, 195] on button "Start Review" at bounding box center [337, 193] width 61 height 15
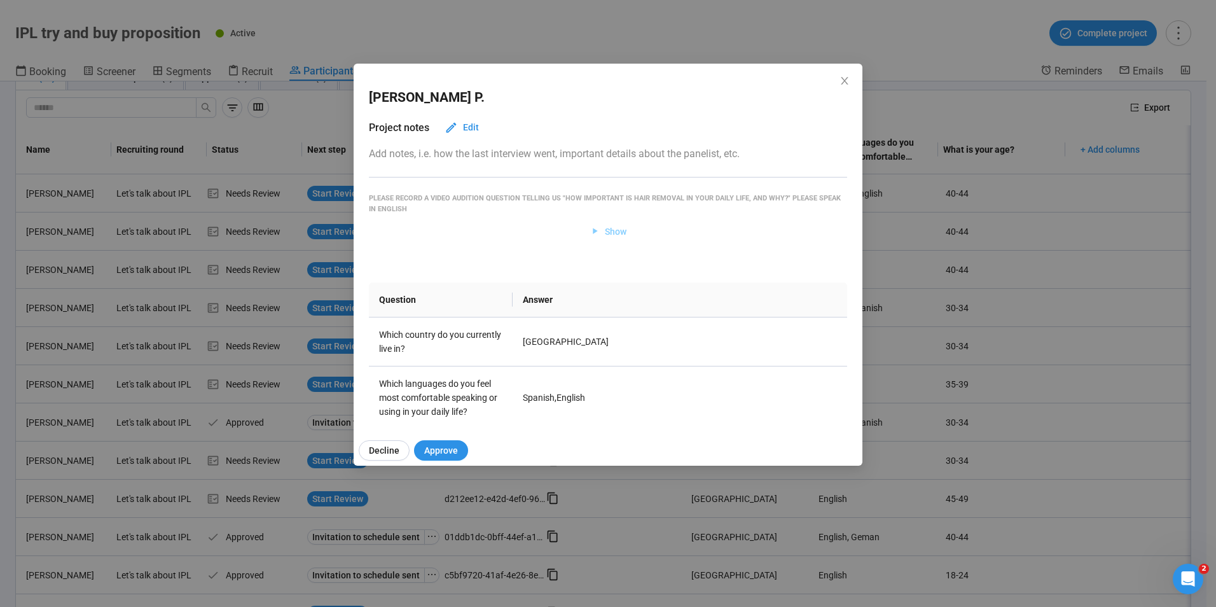
click at [605, 226] on span "Show" at bounding box center [616, 231] width 22 height 14
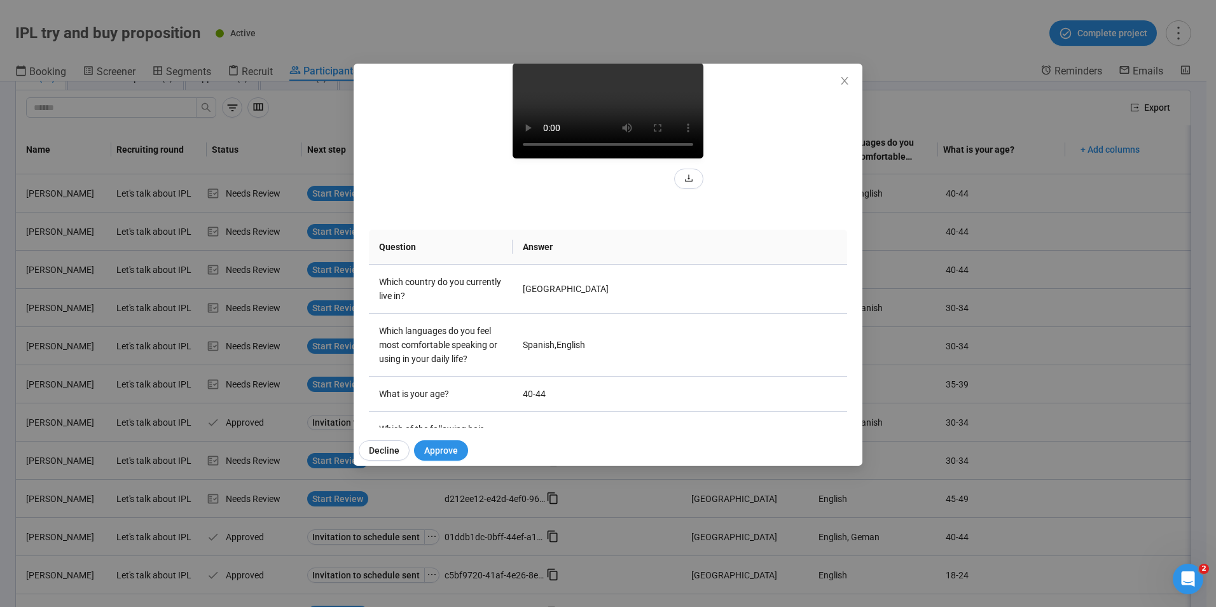
scroll to position [64, 0]
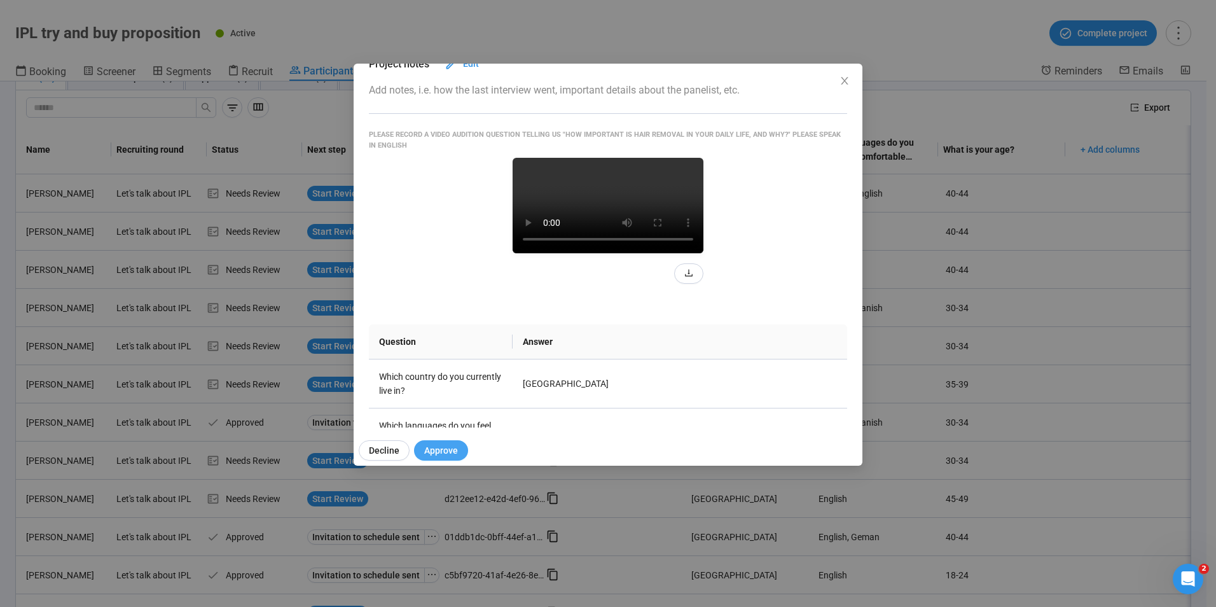
click at [445, 445] on span "Approve" at bounding box center [441, 450] width 34 height 14
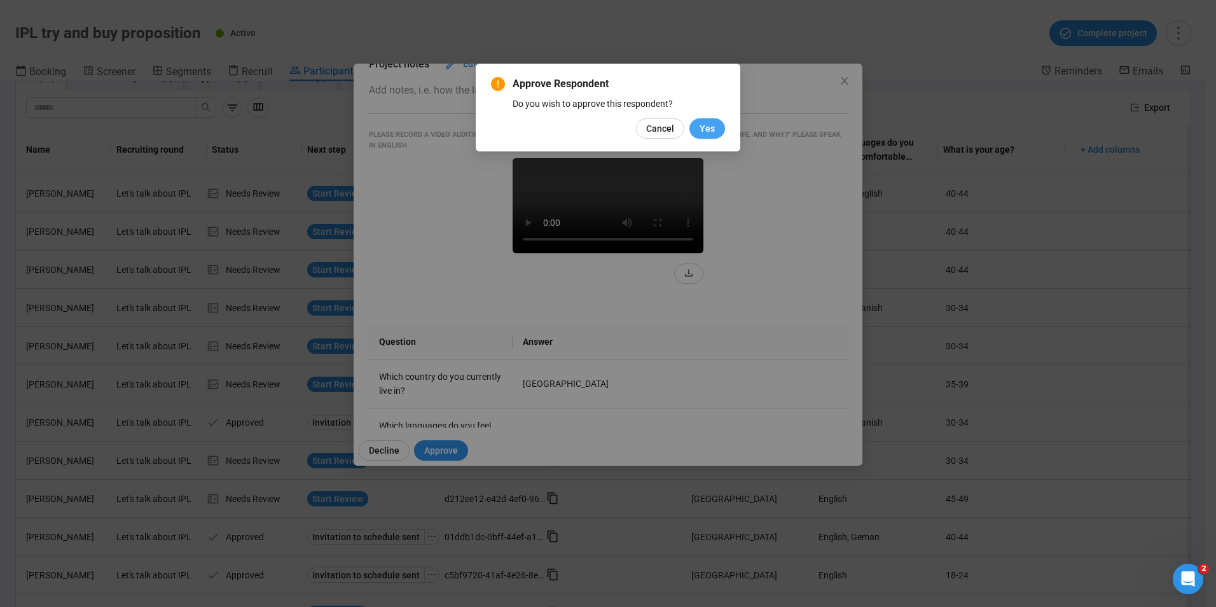
click at [717, 121] on button "Yes" at bounding box center [707, 128] width 36 height 20
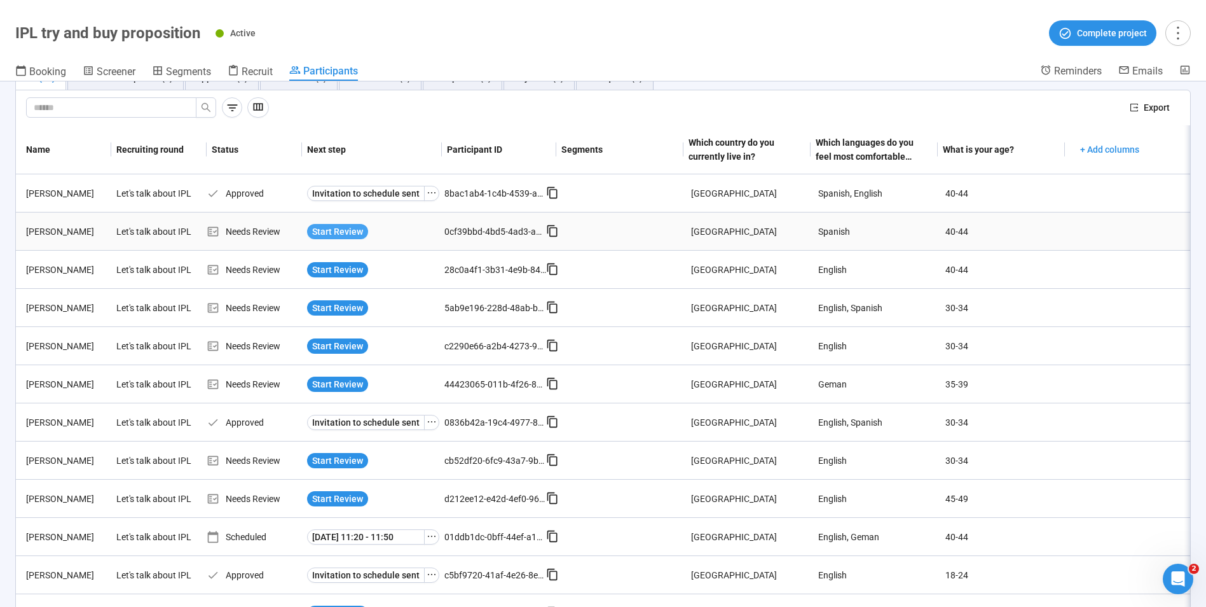
click at [353, 224] on span "Start Review" at bounding box center [337, 231] width 51 height 14
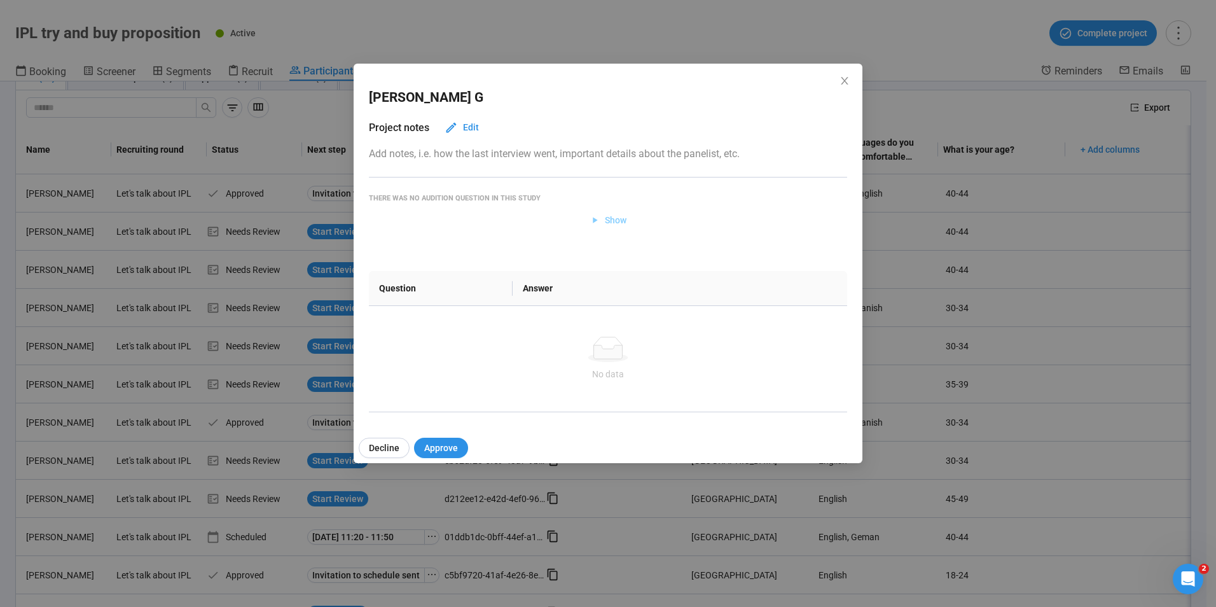
click at [601, 217] on span "Show" at bounding box center [608, 220] width 38 height 14
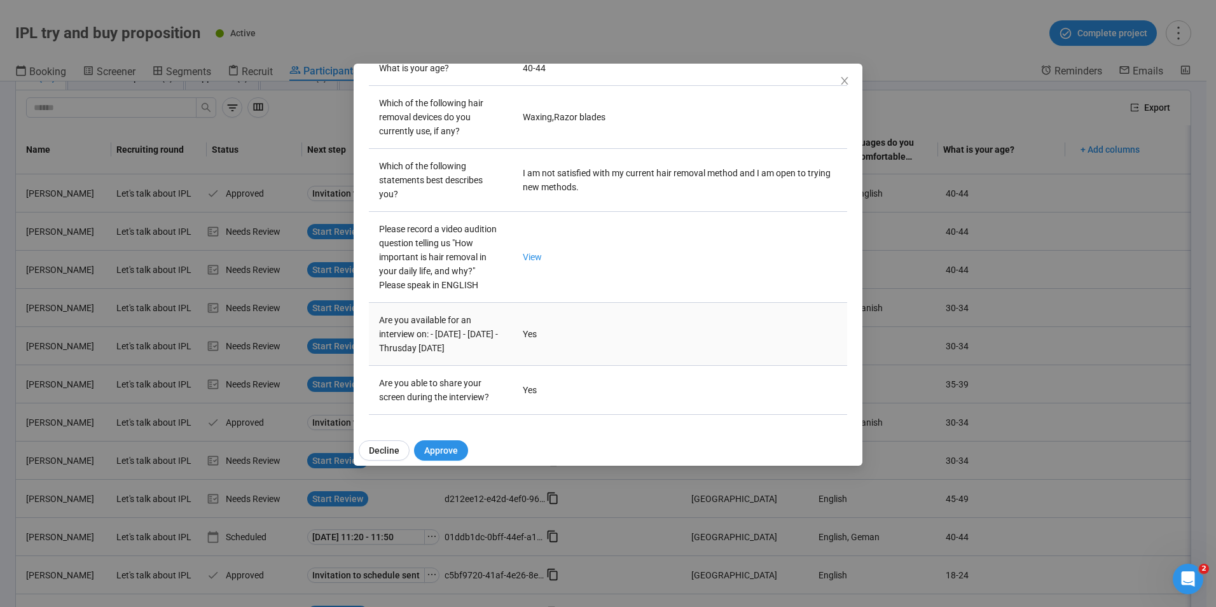
scroll to position [646, 0]
click at [441, 453] on span "Approve" at bounding box center [441, 450] width 34 height 14
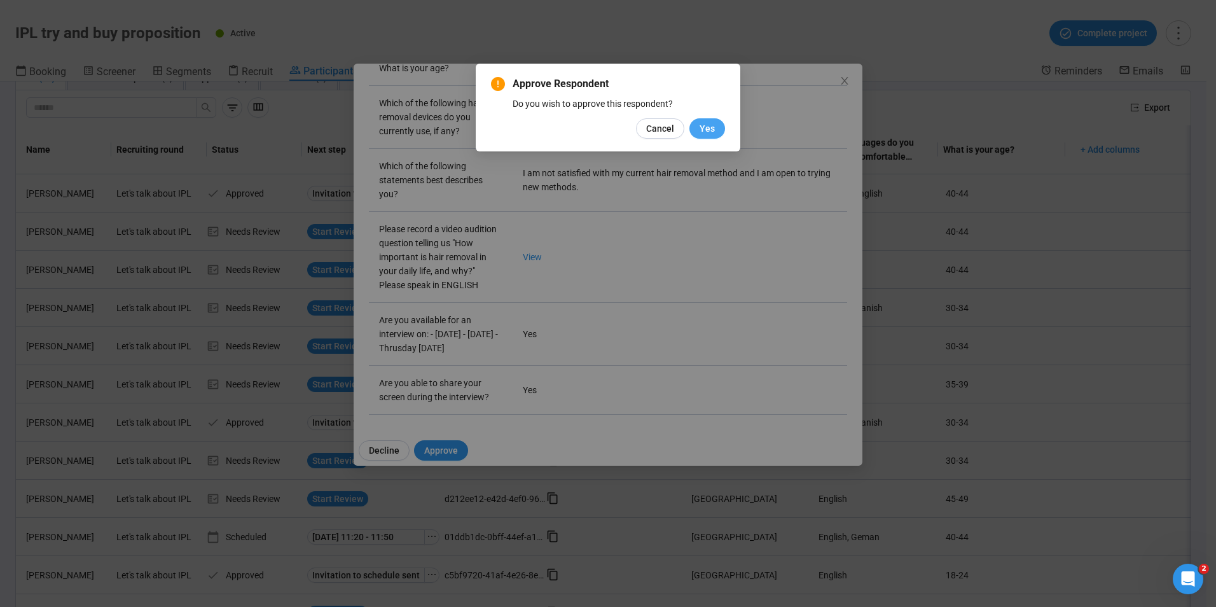
click at [701, 125] on span "Yes" at bounding box center [706, 128] width 15 height 14
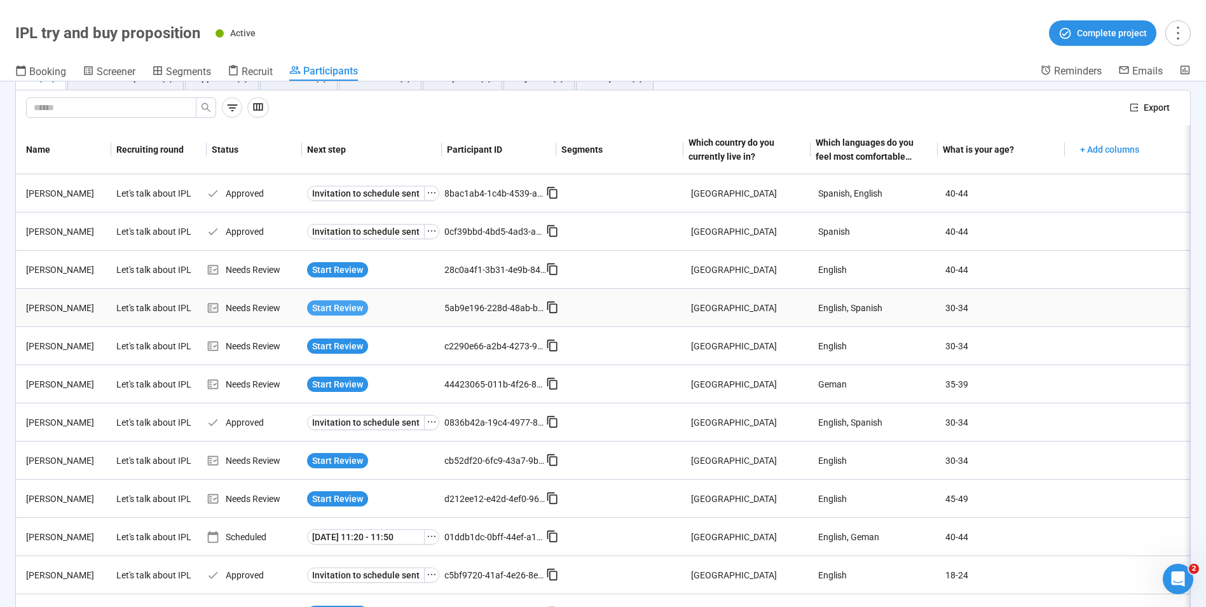
click at [326, 310] on span "Start Review" at bounding box center [337, 308] width 51 height 14
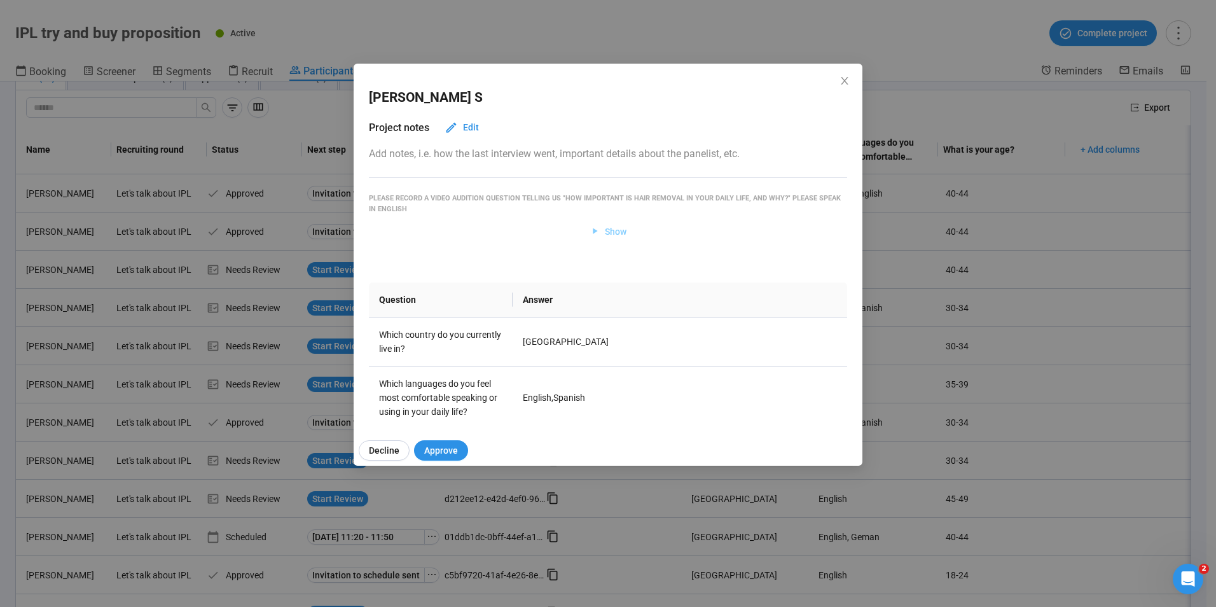
click at [613, 222] on button "Show" at bounding box center [608, 231] width 58 height 20
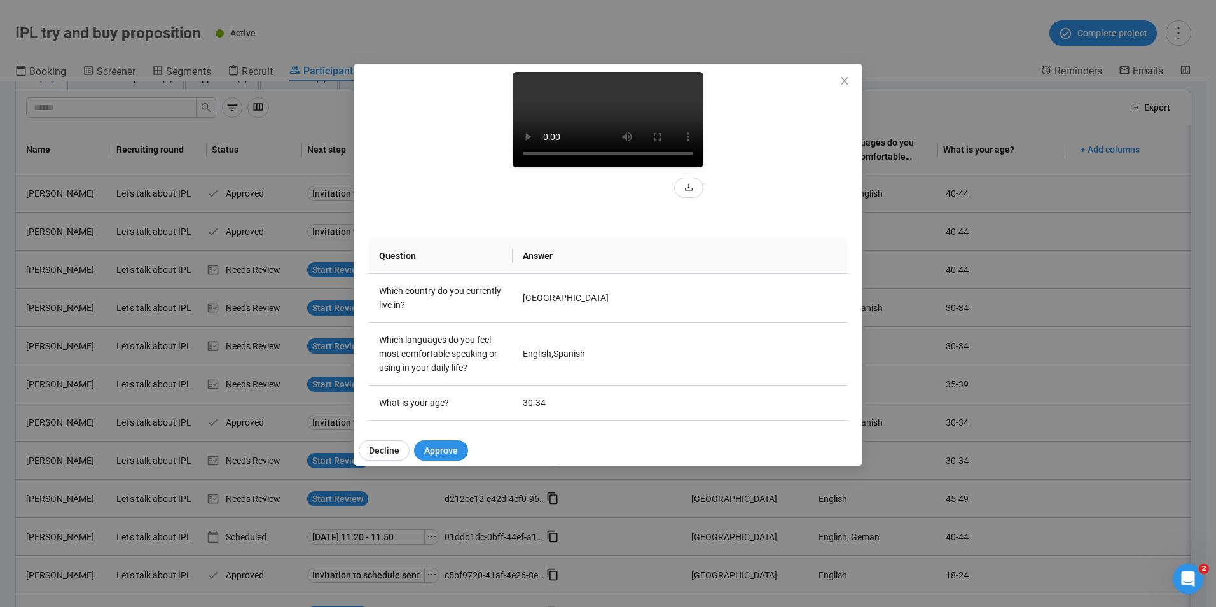
scroll to position [127, 0]
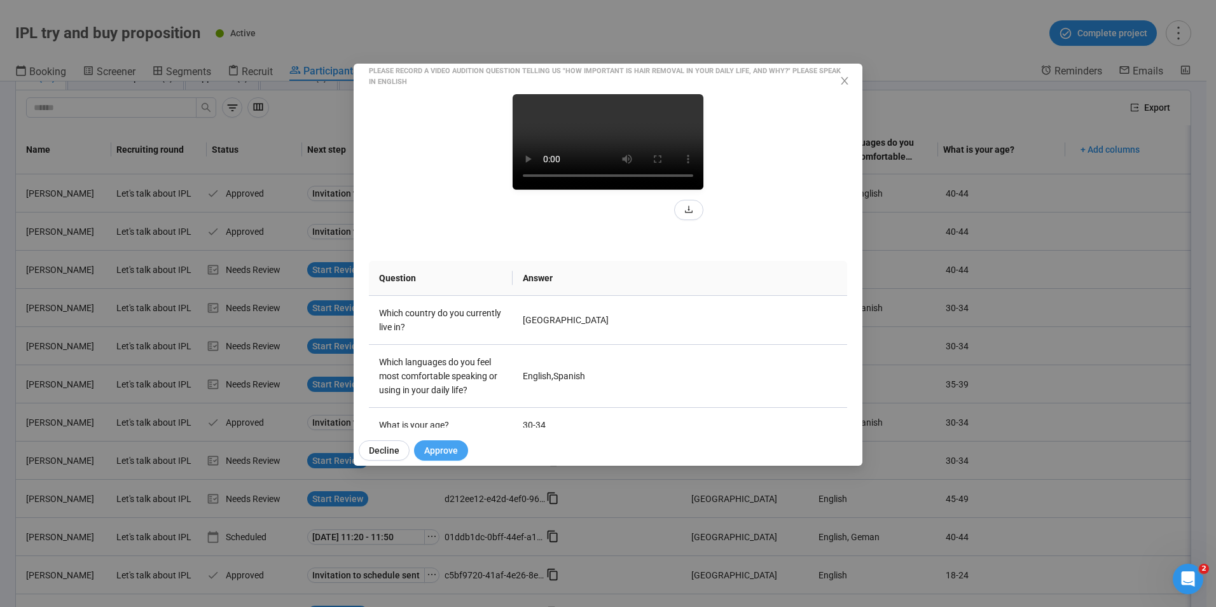
click at [436, 453] on span "Approve" at bounding box center [441, 450] width 34 height 14
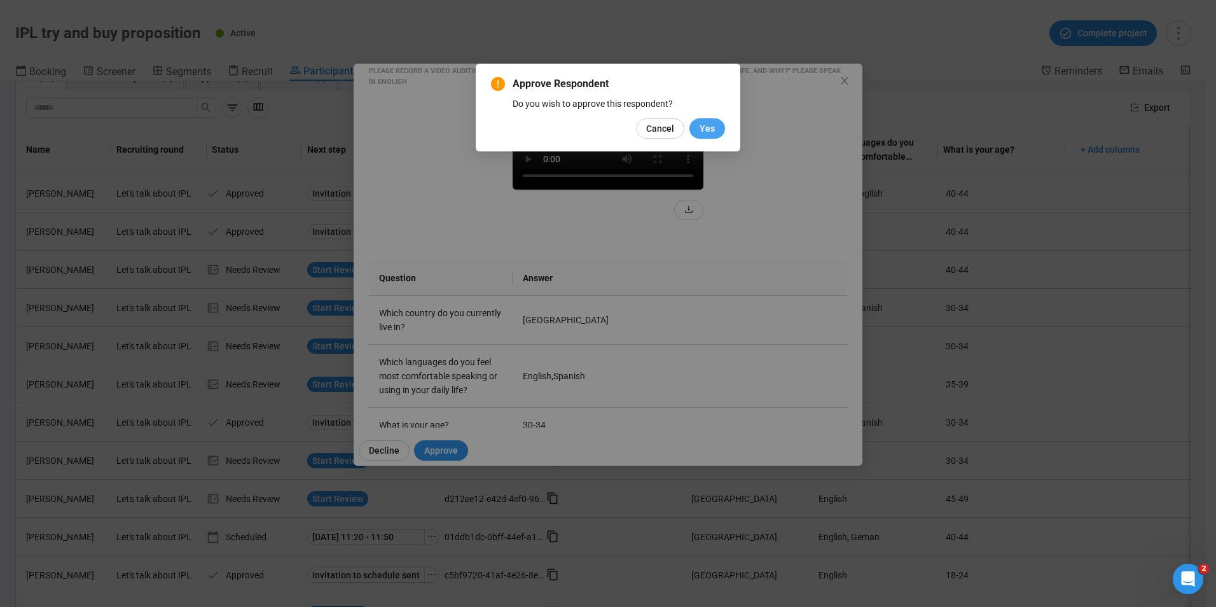
click at [703, 130] on span "Yes" at bounding box center [706, 128] width 15 height 14
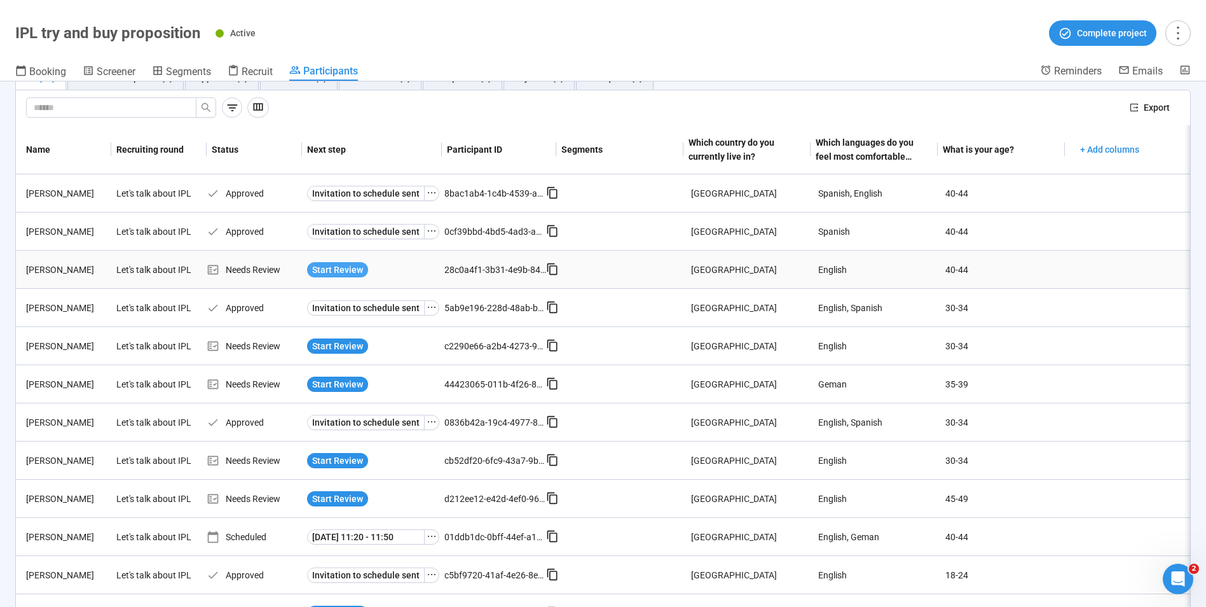
click at [345, 266] on span "Start Review" at bounding box center [337, 270] width 51 height 14
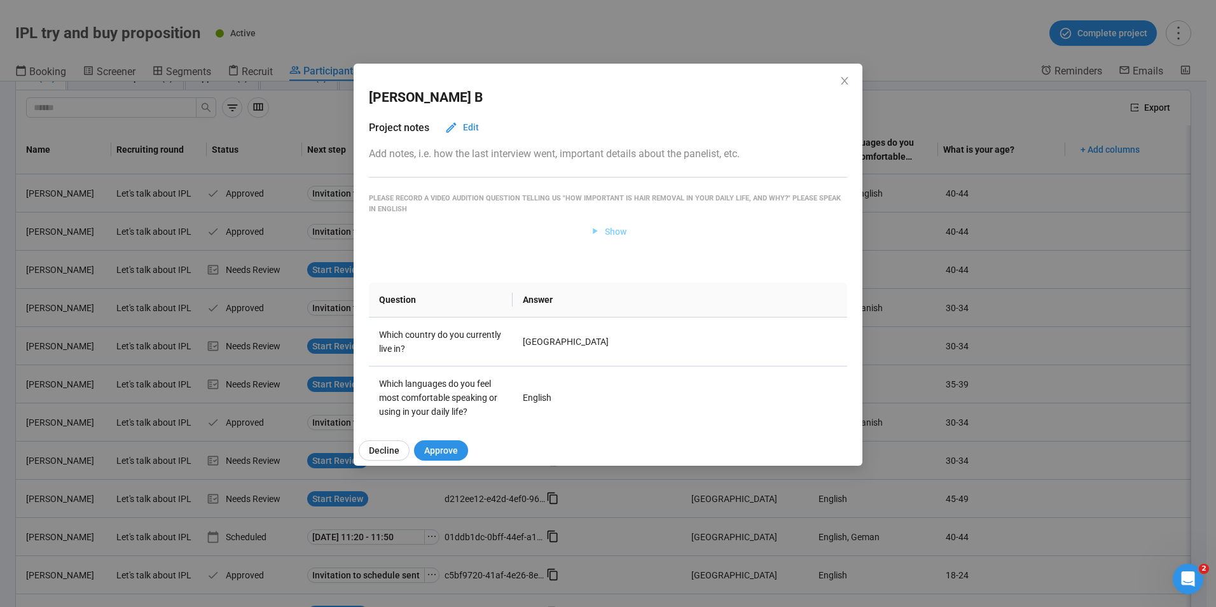
click at [605, 230] on span "Show" at bounding box center [616, 231] width 22 height 14
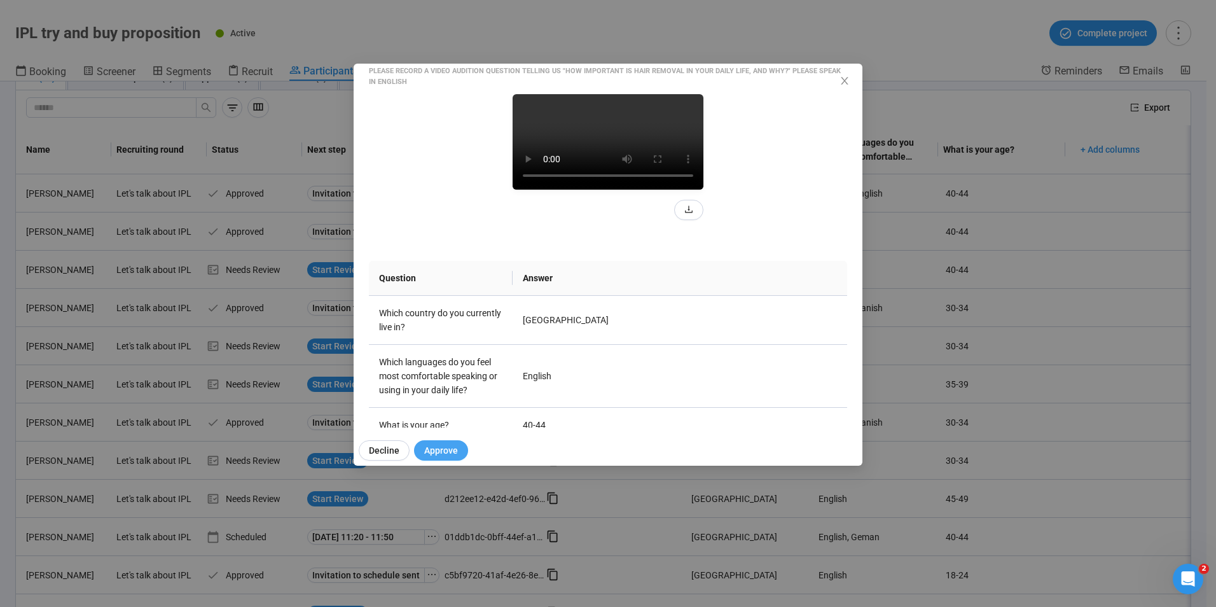
click at [443, 448] on span "Approve" at bounding box center [441, 450] width 34 height 14
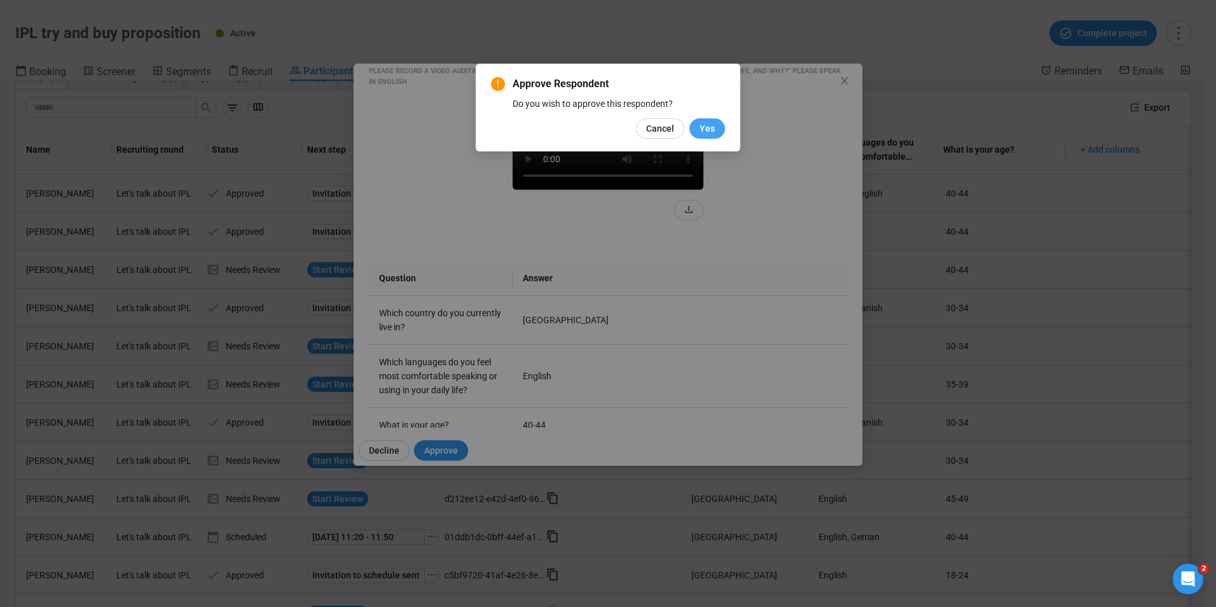
click at [709, 126] on span "Yes" at bounding box center [706, 128] width 15 height 14
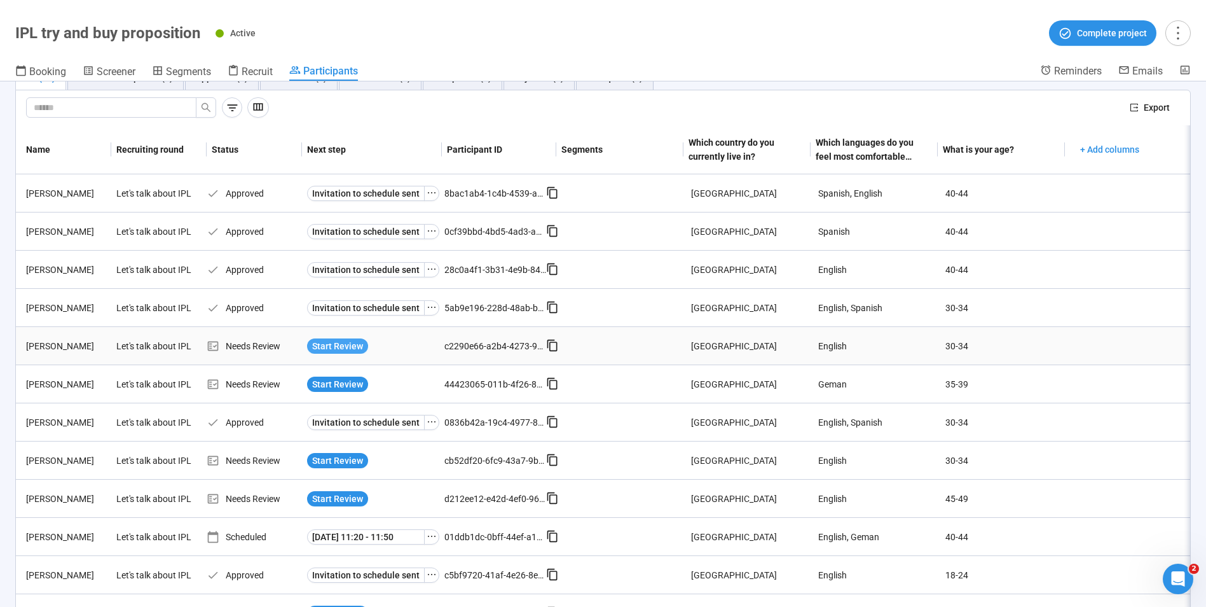
click at [347, 339] on span "Start Review" at bounding box center [337, 346] width 51 height 14
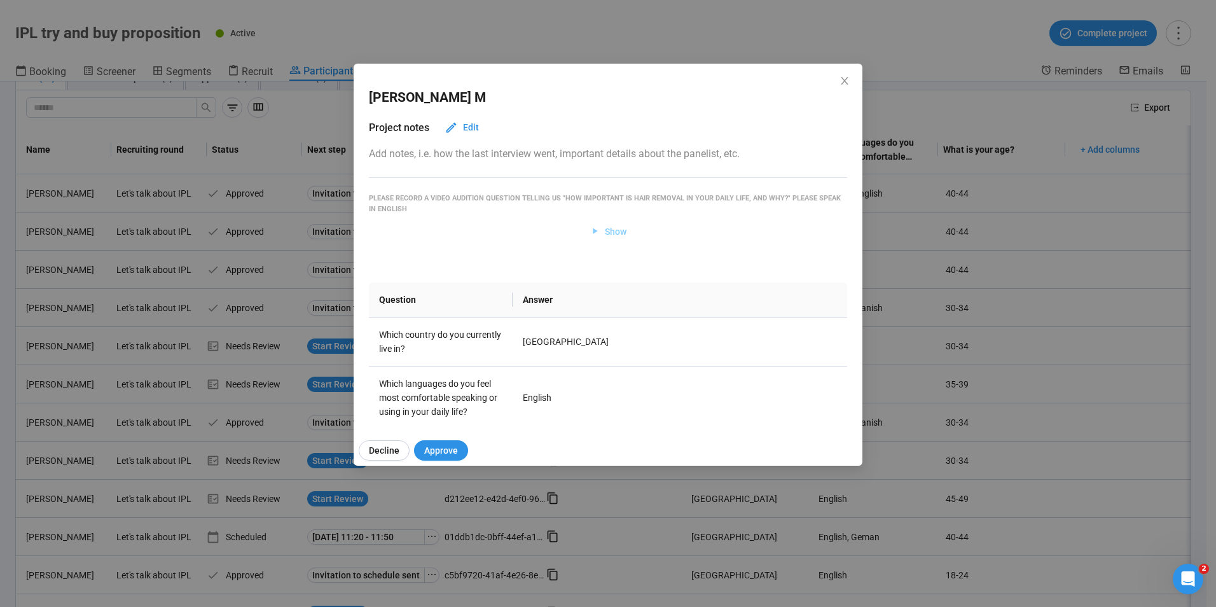
click at [623, 228] on button "Show" at bounding box center [608, 231] width 58 height 20
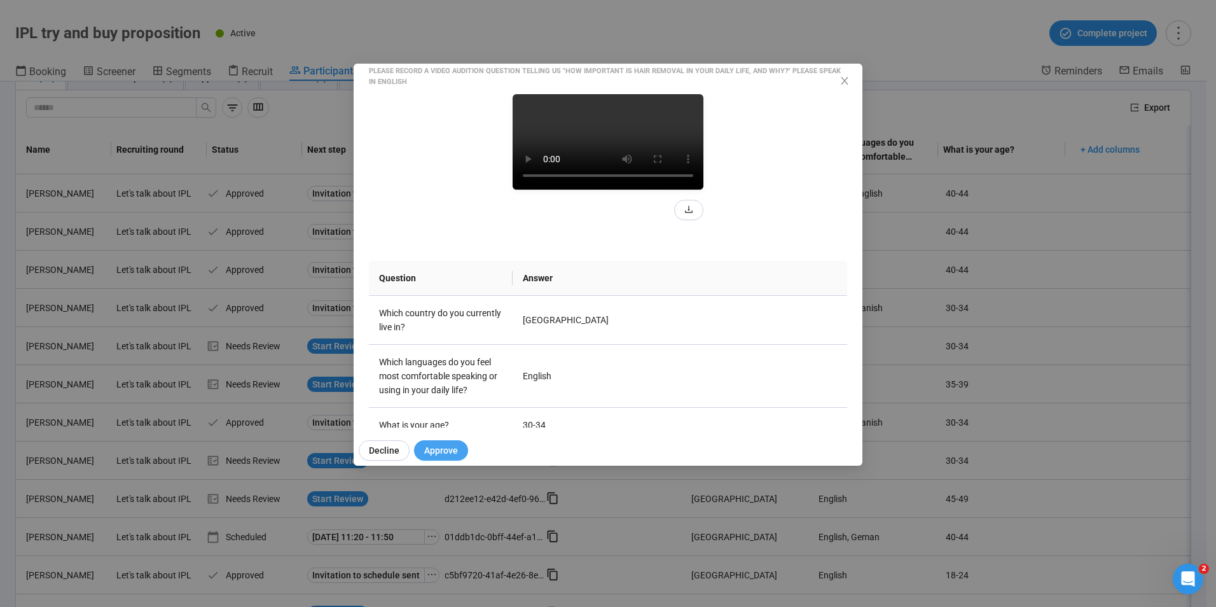
click at [452, 448] on span "Approve" at bounding box center [441, 450] width 34 height 14
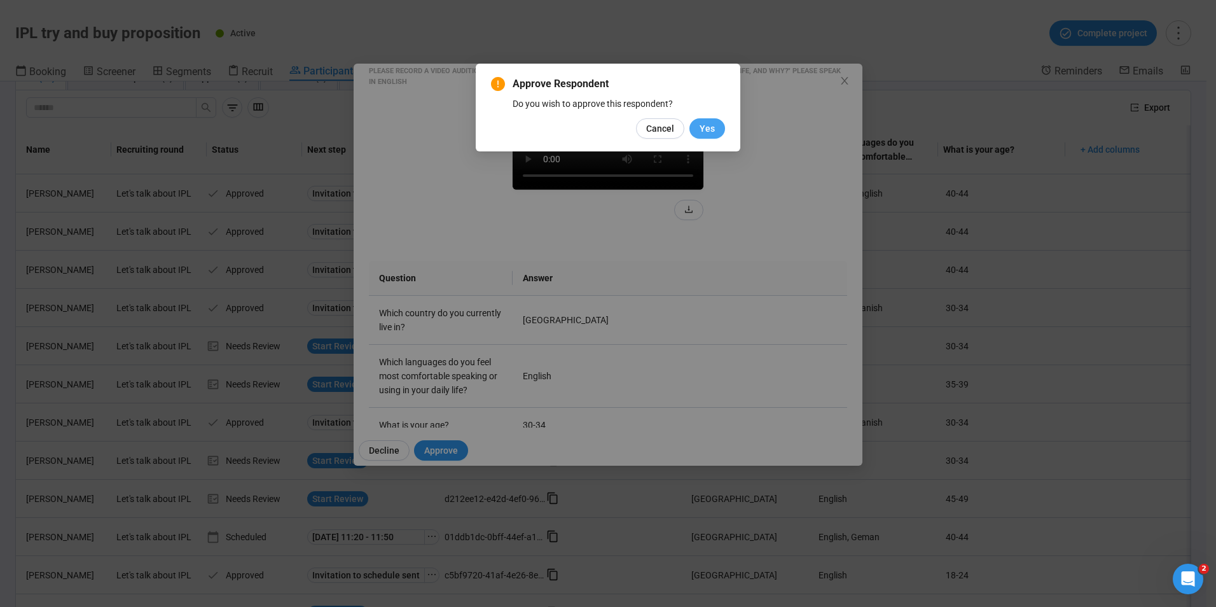
click at [710, 121] on span "Yes" at bounding box center [706, 128] width 15 height 14
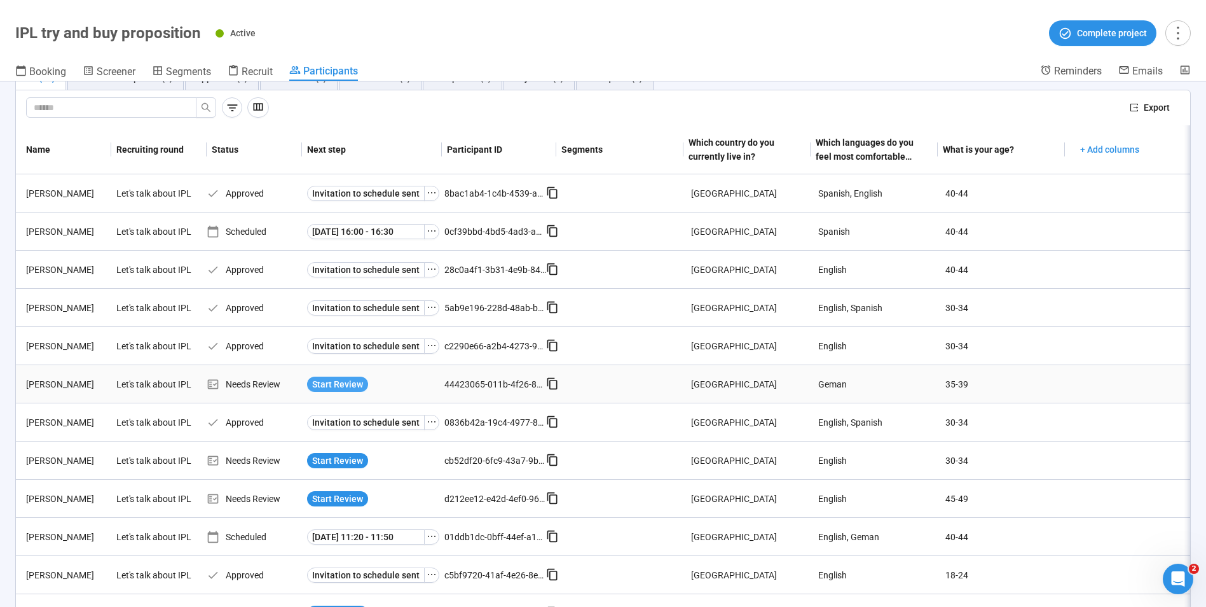
click at [354, 383] on span "Start Review" at bounding box center [337, 384] width 51 height 14
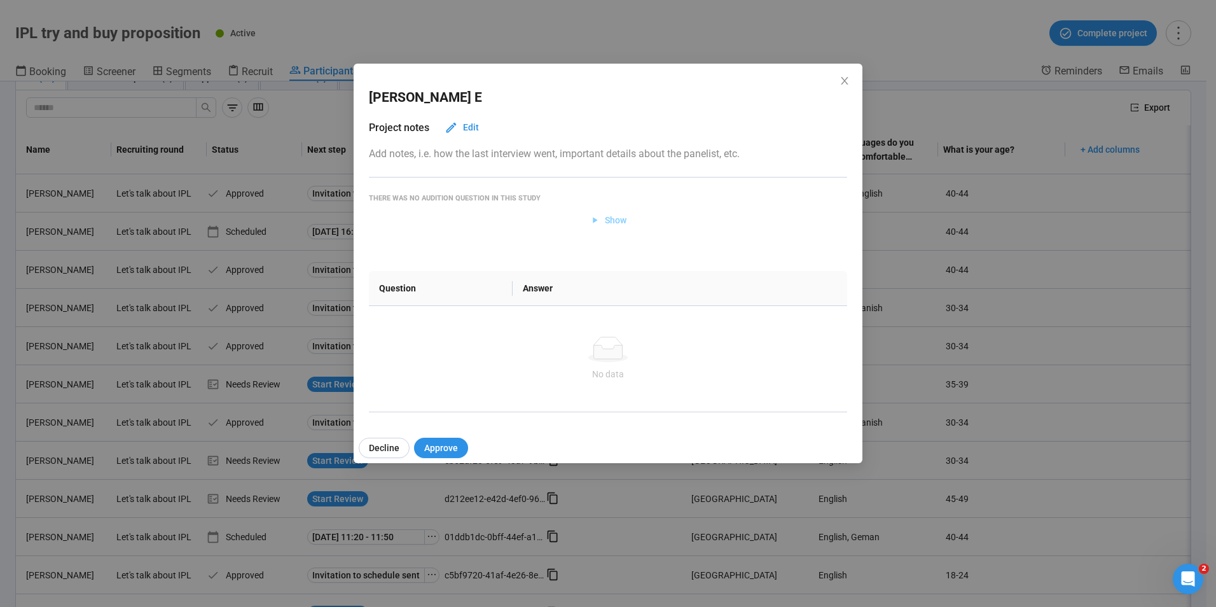
click at [621, 216] on span "Show" at bounding box center [616, 220] width 22 height 14
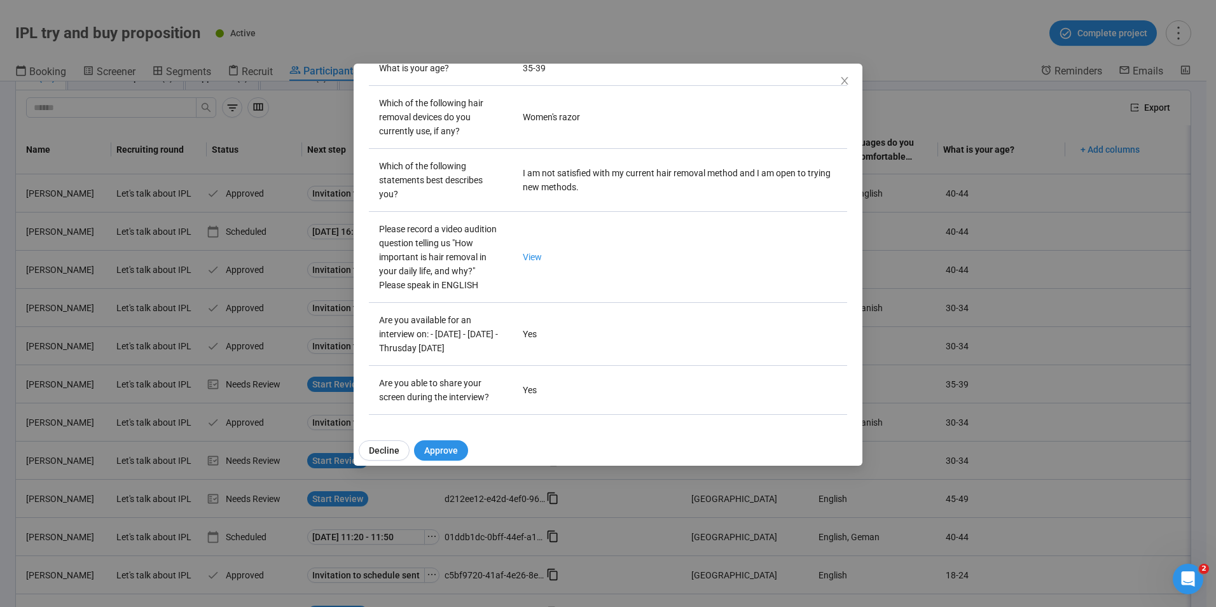
scroll to position [646, 0]
click at [843, 81] on icon "close" at bounding box center [844, 81] width 10 height 10
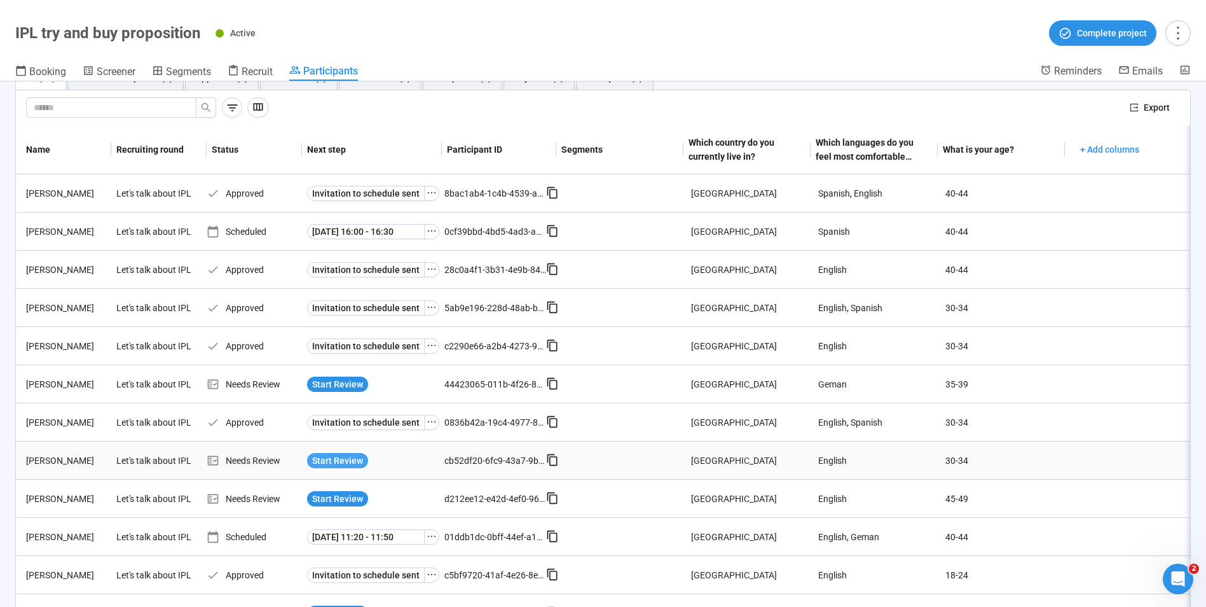
click at [346, 465] on span "Start Review" at bounding box center [337, 460] width 51 height 14
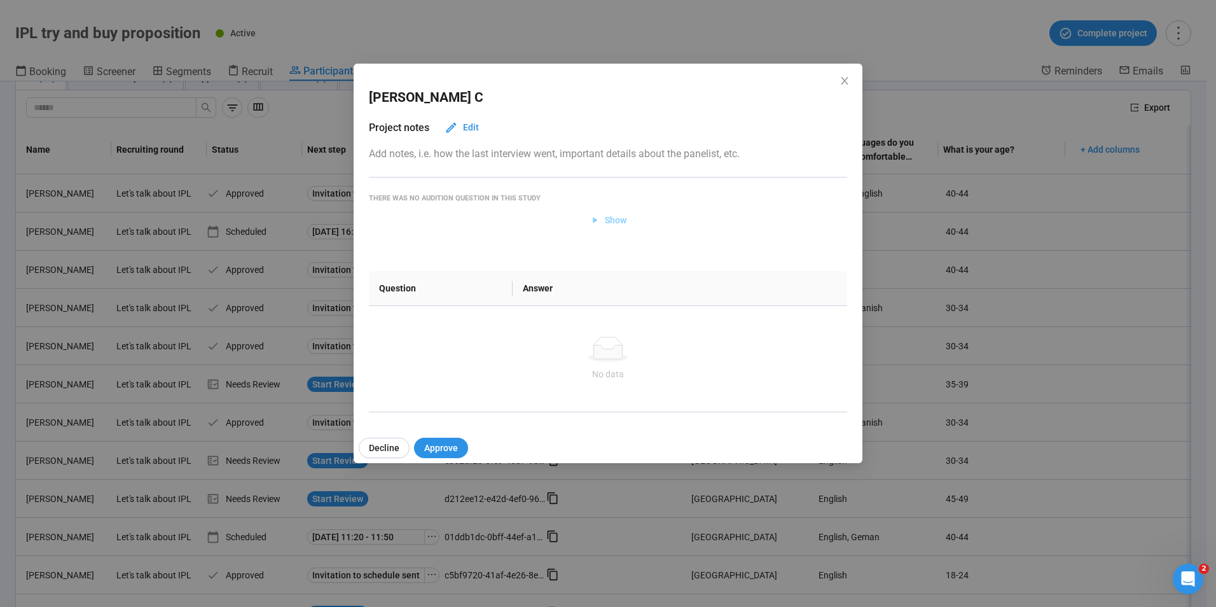
click at [608, 222] on span "Show" at bounding box center [616, 220] width 22 height 14
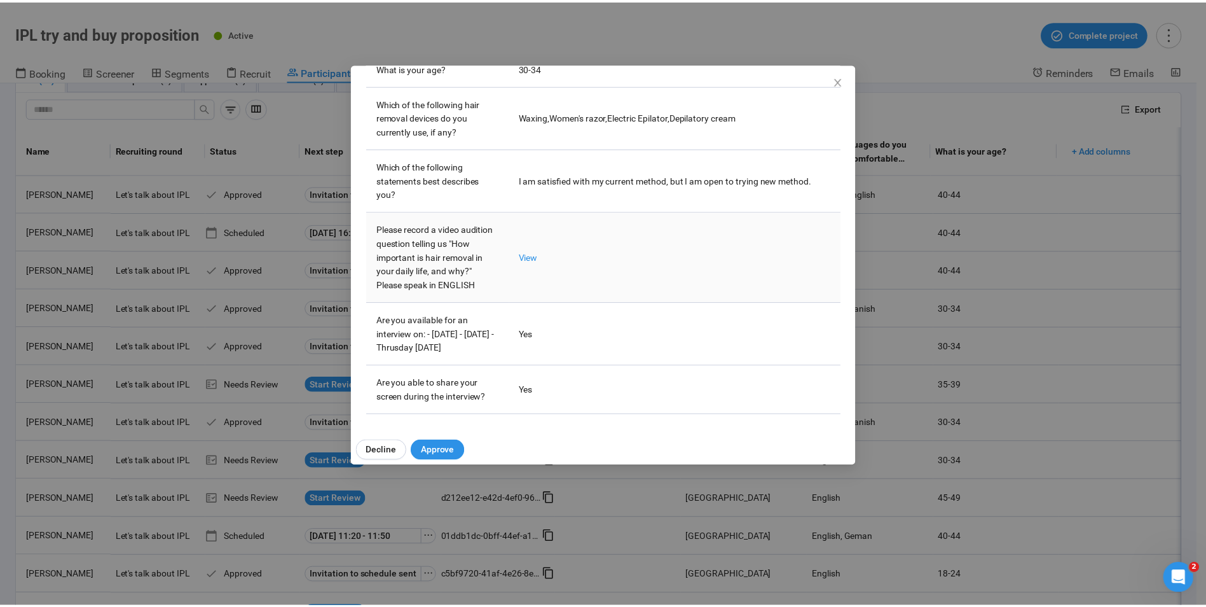
scroll to position [699, 0]
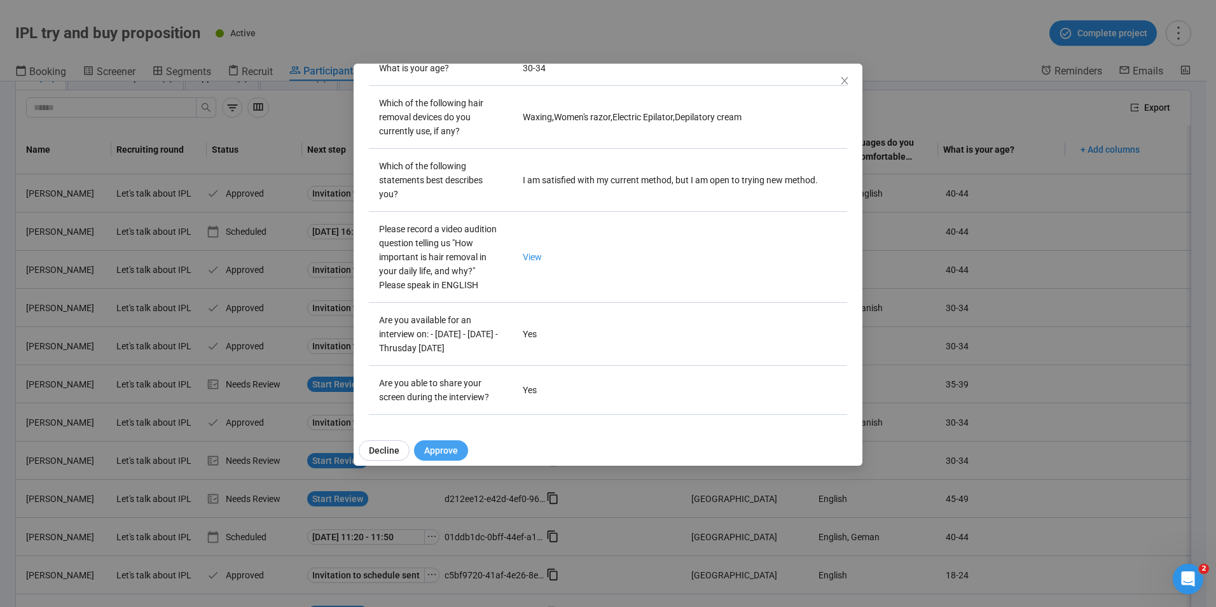
click at [448, 449] on span "Approve" at bounding box center [441, 450] width 34 height 14
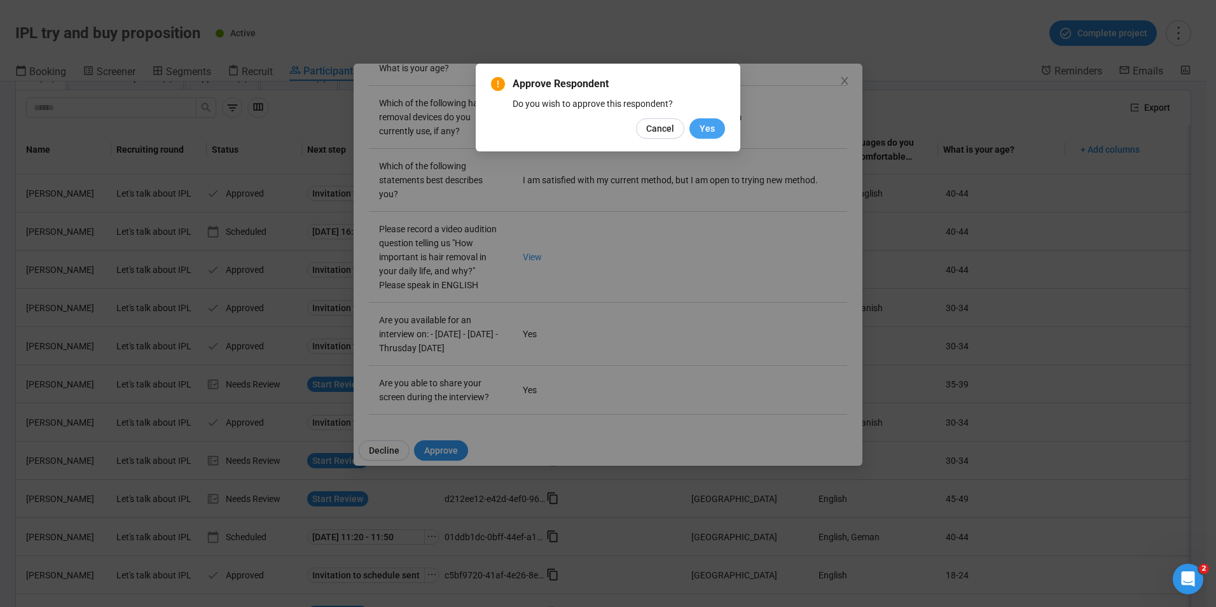
click at [700, 131] on span "Yes" at bounding box center [706, 128] width 15 height 14
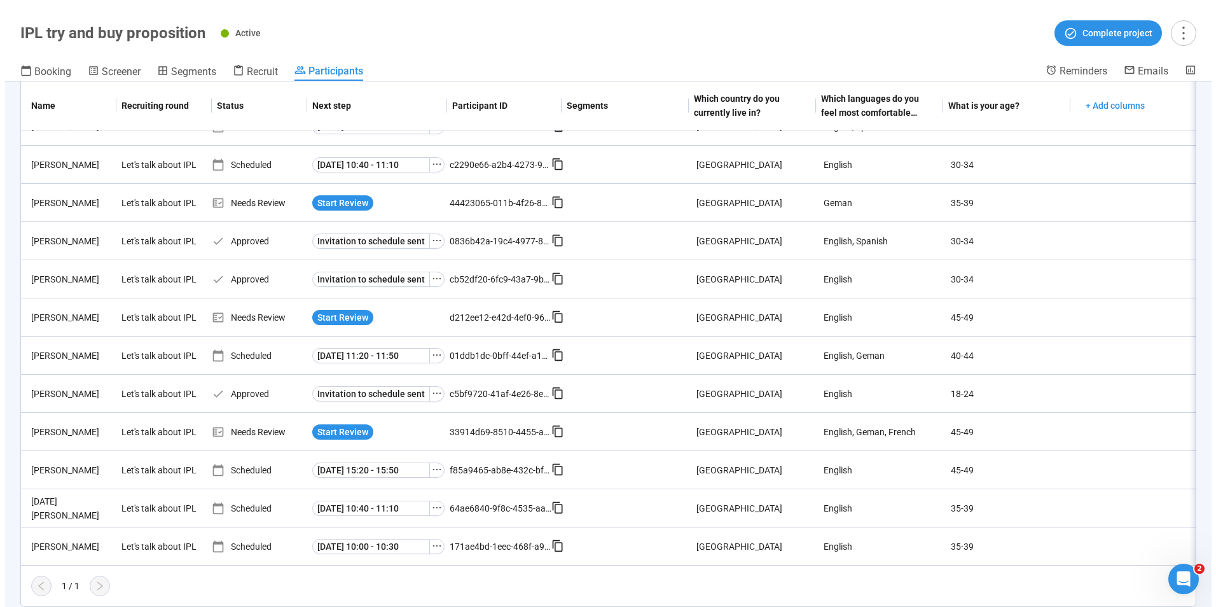
scroll to position [223, 0]
click at [341, 310] on span "Start Review" at bounding box center [337, 317] width 51 height 14
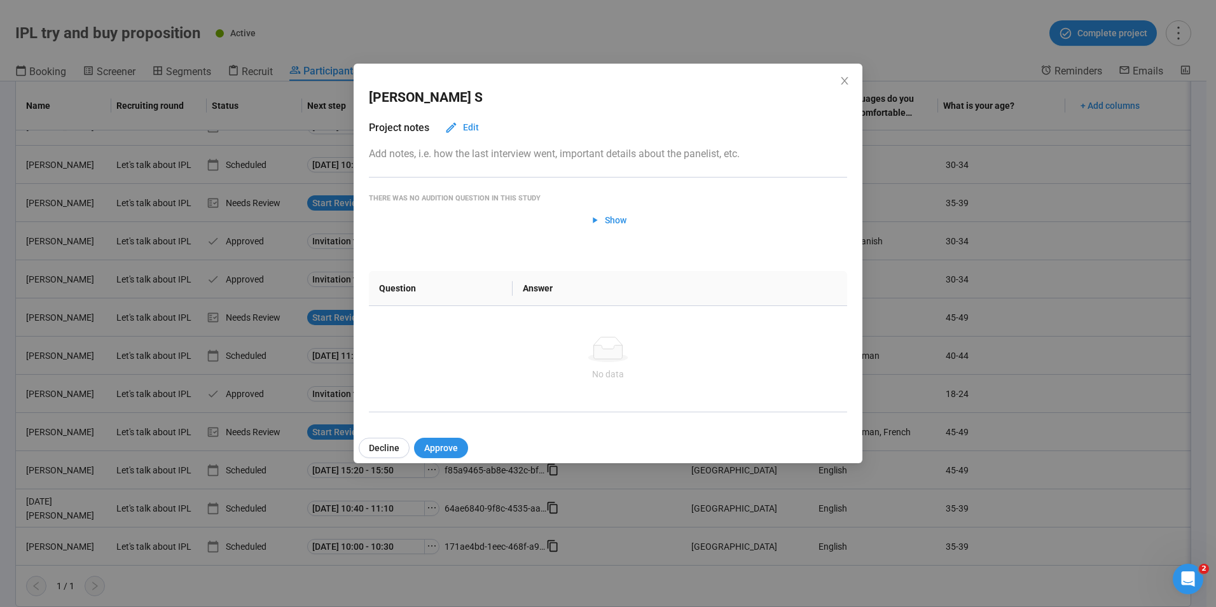
click at [618, 231] on div "Question Answer No data" at bounding box center [608, 321] width 478 height 182
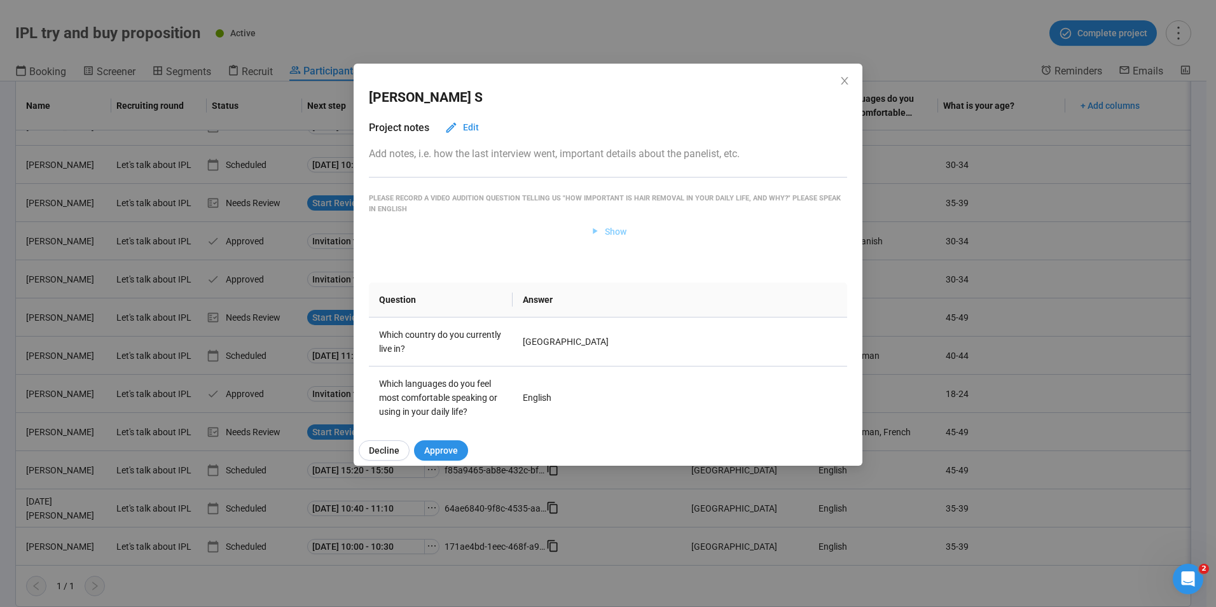
click at [605, 231] on span "Show" at bounding box center [616, 231] width 22 height 14
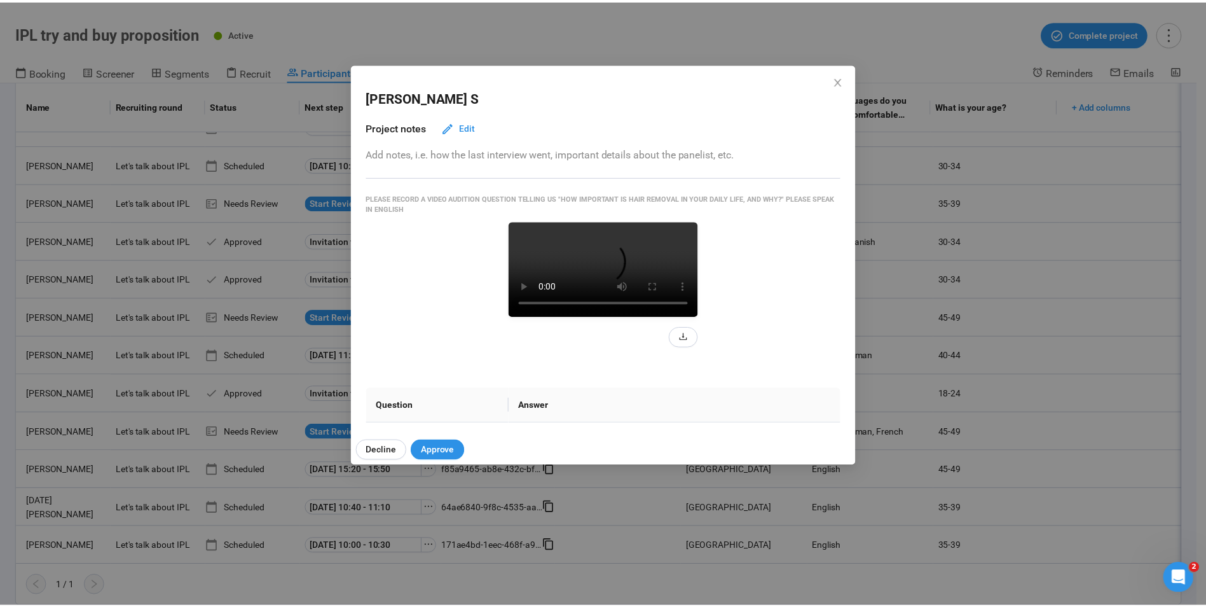
scroll to position [64, 0]
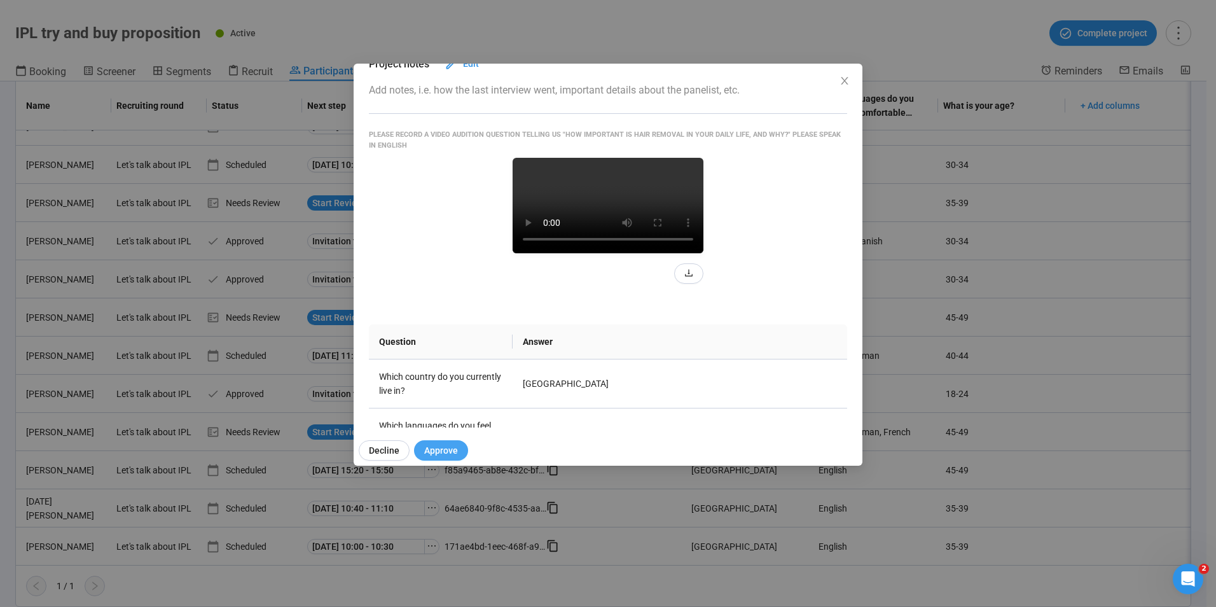
click at [459, 448] on button "Approve" at bounding box center [441, 450] width 54 height 20
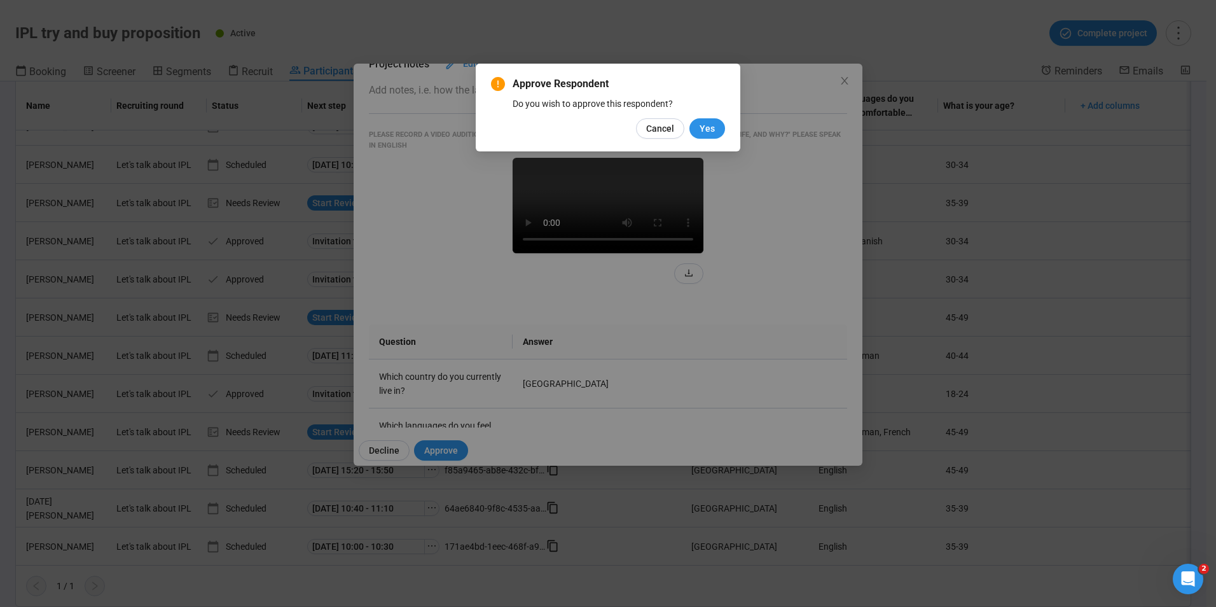
click at [708, 141] on div "Approve Respondent Do you wish to approve this respondent? Cancel Yes" at bounding box center [608, 108] width 264 height 88
click at [686, 118] on div "Approve Respondent Do you wish to approve this respondent? Cancel Yes" at bounding box center [608, 107] width 234 height 62
click at [706, 127] on span "Yes" at bounding box center [706, 128] width 15 height 14
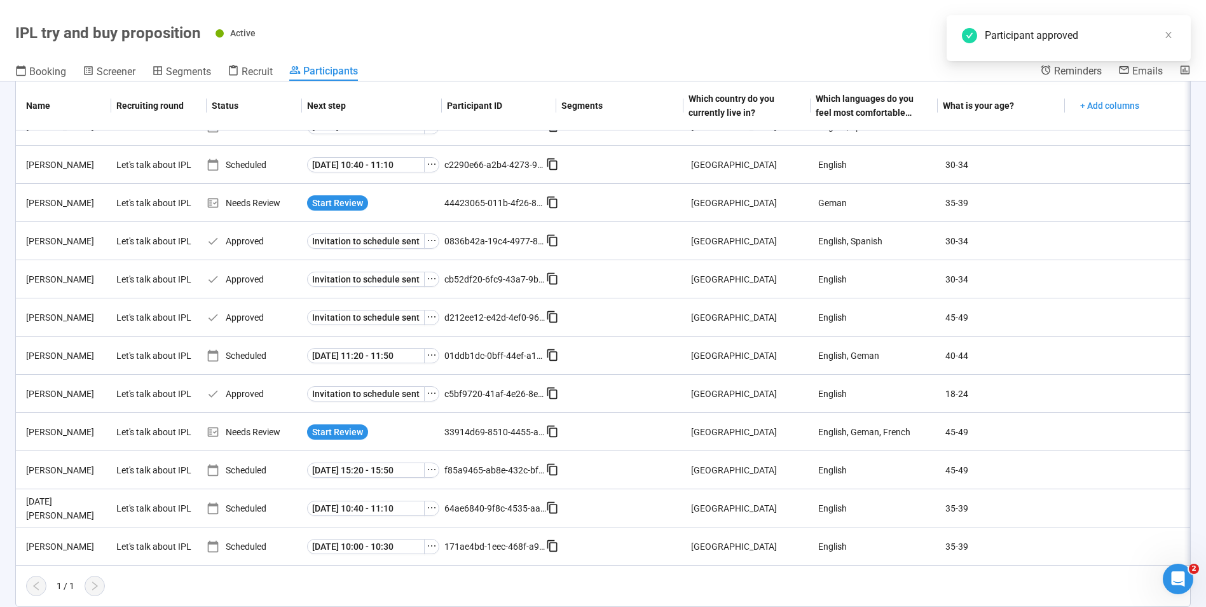
scroll to position [223, 0]
click at [249, 70] on span "Recruit" at bounding box center [257, 71] width 31 height 12
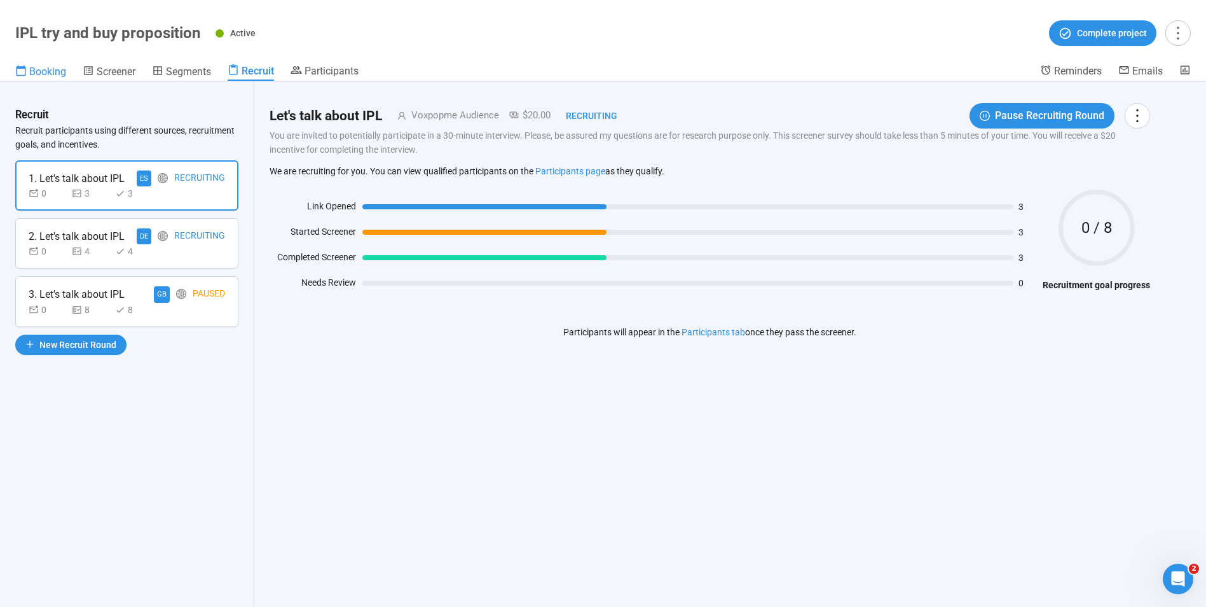
click at [47, 69] on span "Booking" at bounding box center [47, 71] width 37 height 12
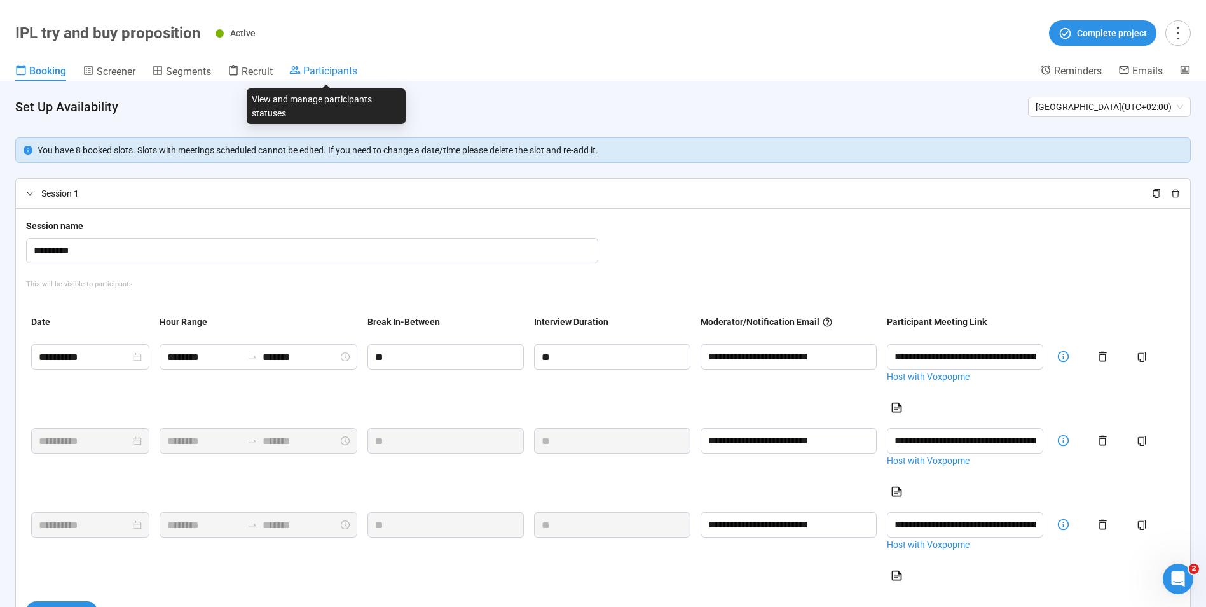
click at [301, 67] on icon at bounding box center [294, 69] width 11 height 11
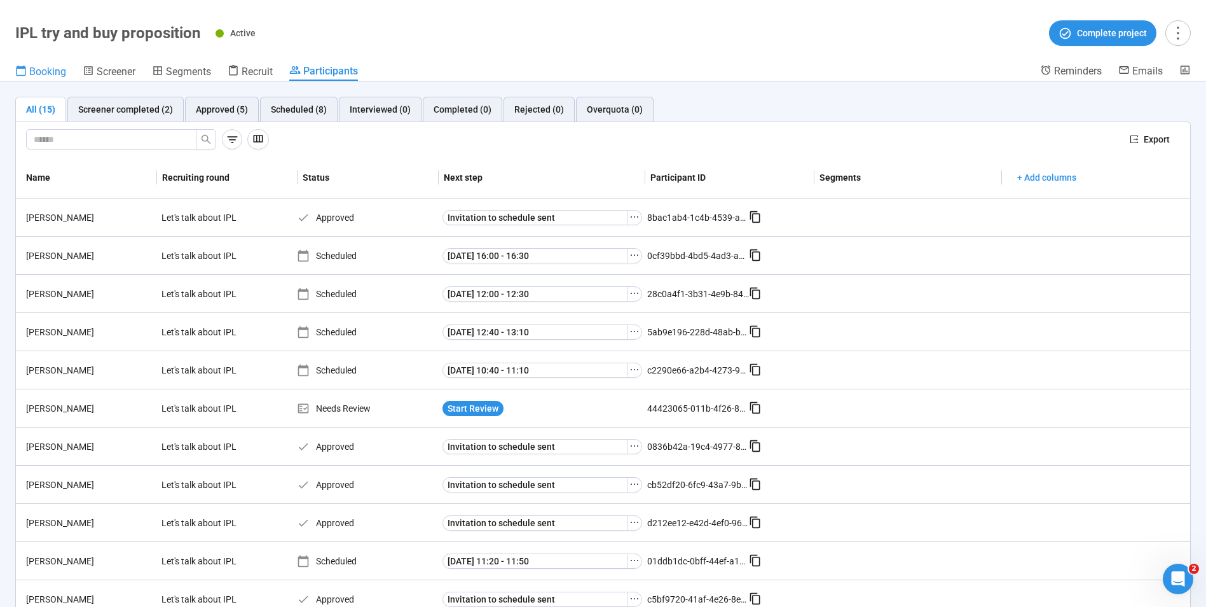
click at [42, 71] on span "Booking" at bounding box center [47, 71] width 37 height 12
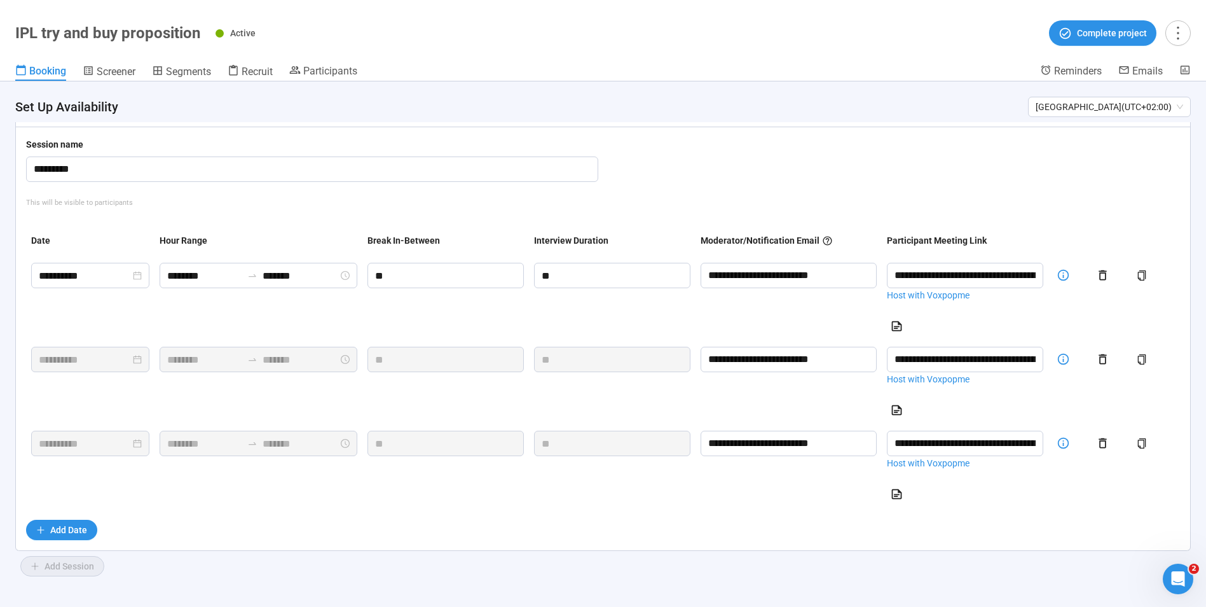
scroll to position [20, 0]
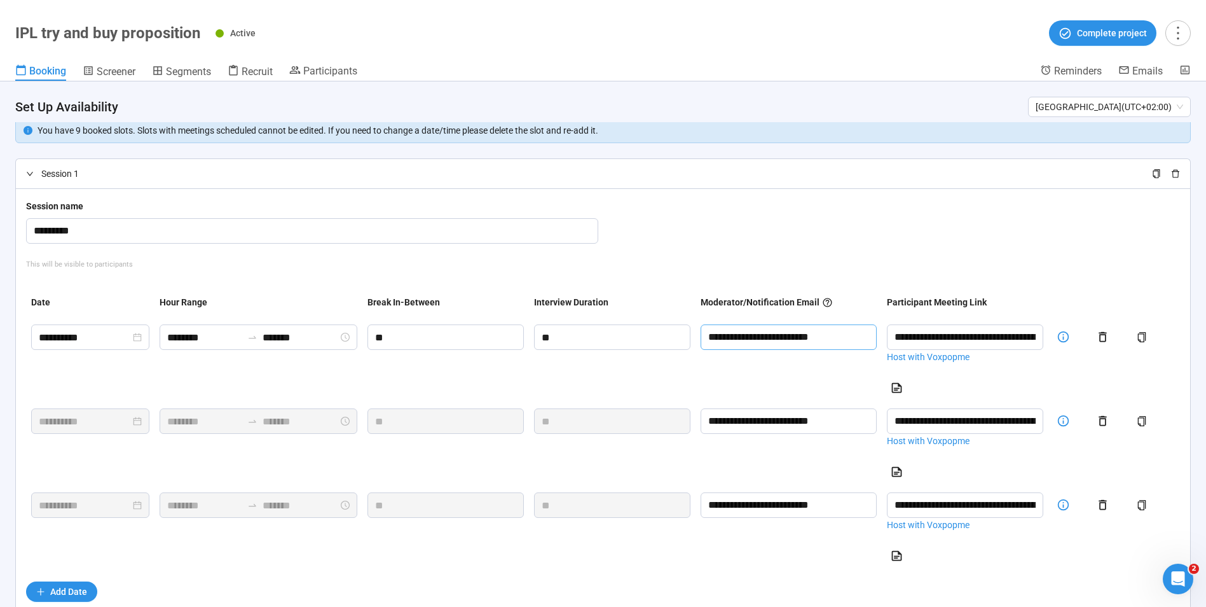
click at [839, 333] on input "**********" at bounding box center [789, 336] width 176 height 25
click at [930, 360] on link "Host with Voxpopme" at bounding box center [965, 357] width 156 height 14
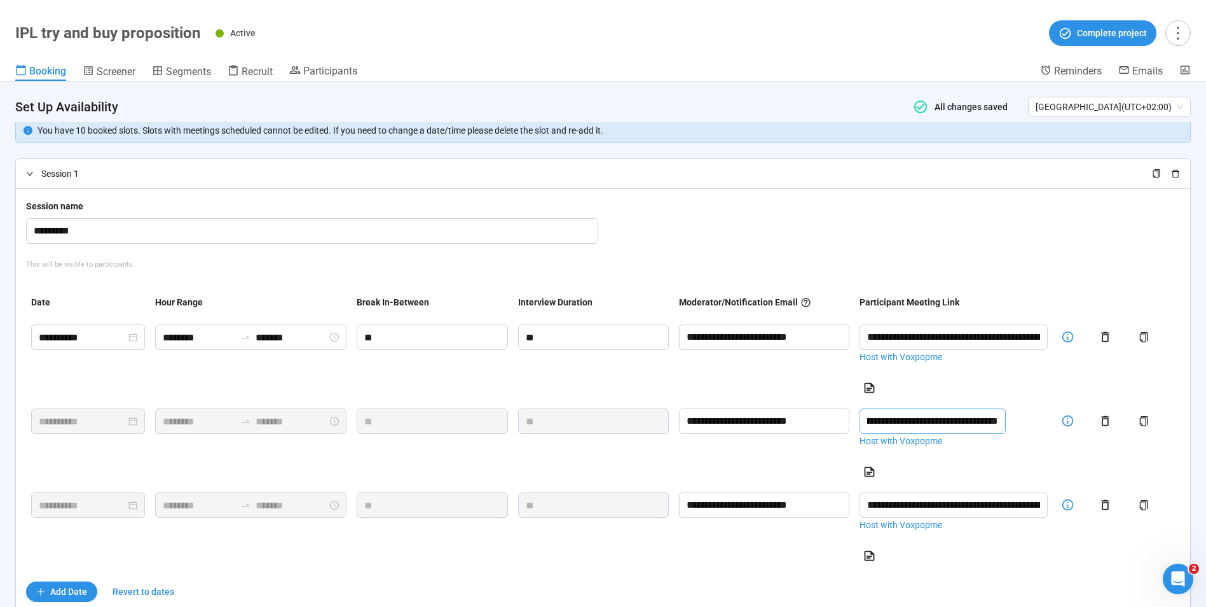
drag, startPoint x: 924, startPoint y: 425, endPoint x: 1123, endPoint y: 429, distance: 199.1
click at [1123, 429] on tr "**********" at bounding box center [603, 445] width 1154 height 84
click at [1059, 461] on td at bounding box center [1072, 445] width 38 height 84
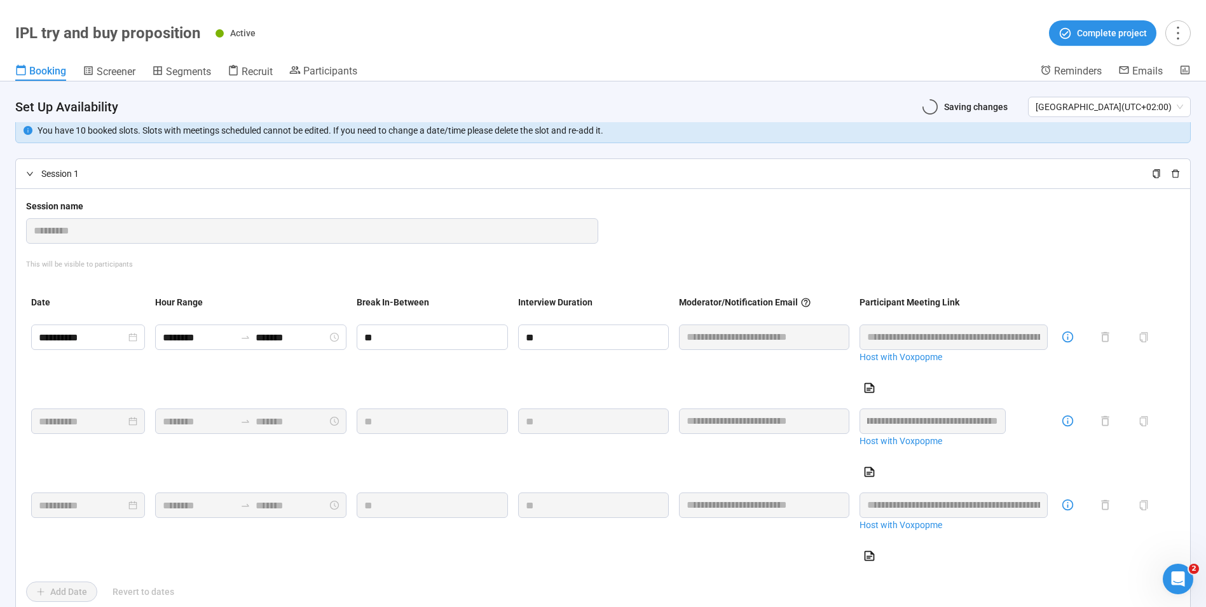
scroll to position [0, 0]
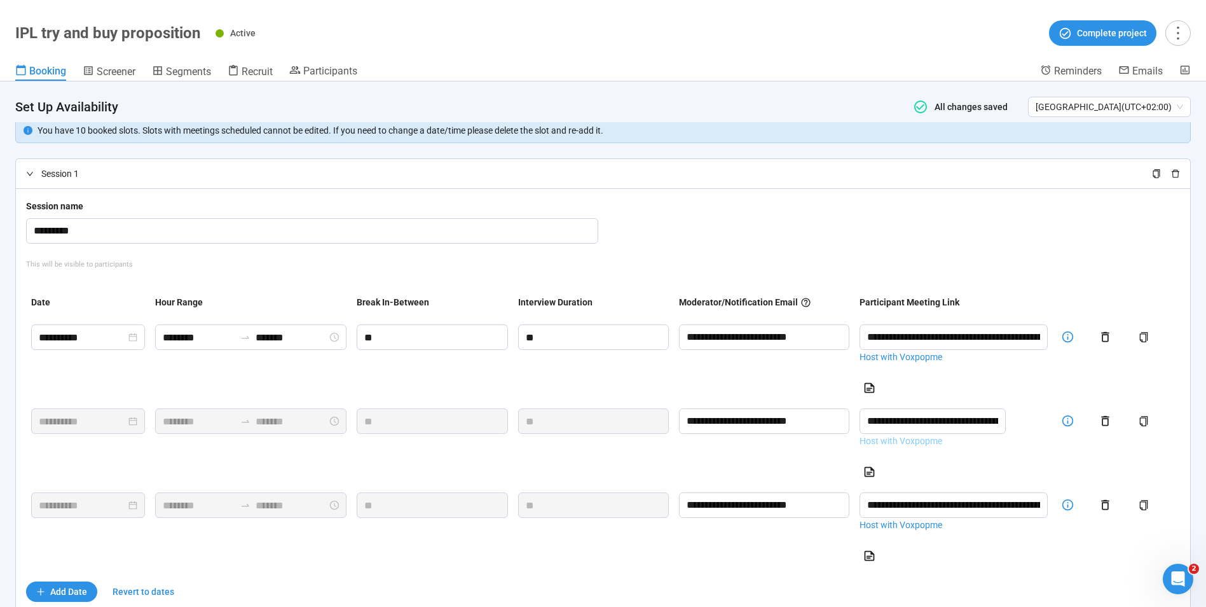
click at [936, 436] on link "Host with Voxpopme" at bounding box center [954, 441] width 188 height 14
